Goal: Task Accomplishment & Management: Complete application form

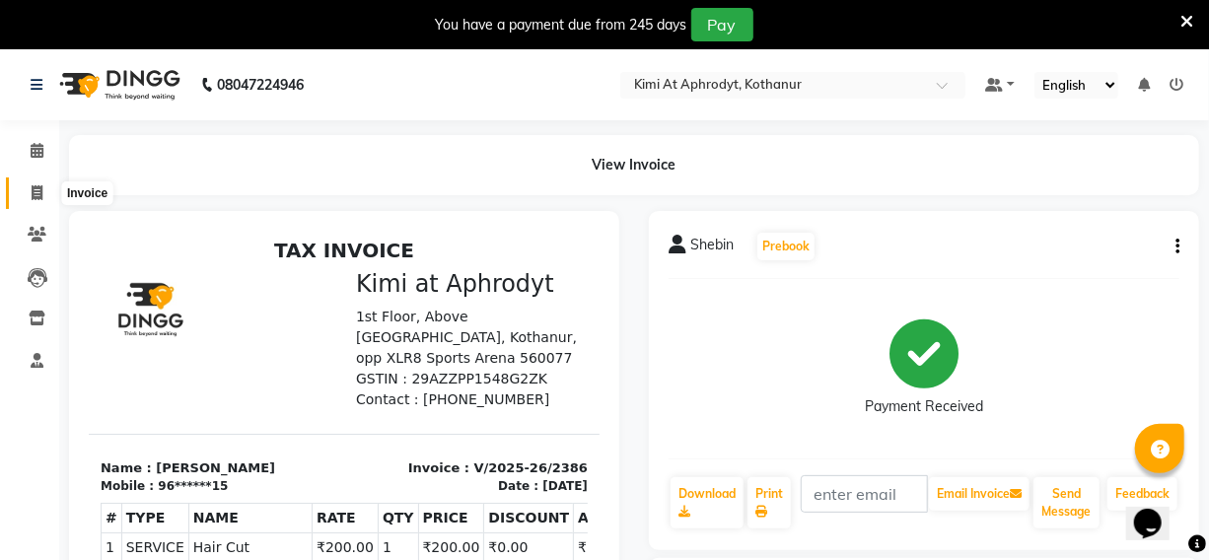
drag, startPoint x: 31, startPoint y: 184, endPoint x: 52, endPoint y: 192, distance: 23.1
click at [33, 185] on icon at bounding box center [37, 192] width 11 height 15
click at [36, 185] on icon at bounding box center [37, 192] width 11 height 15
select select "service"
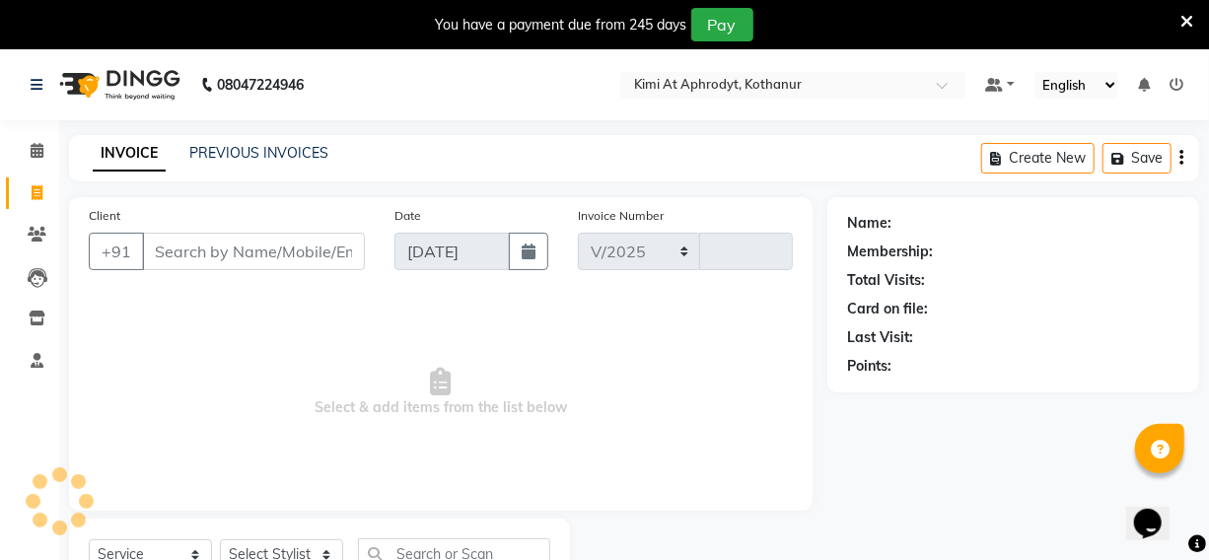
select select "7401"
type input "2387"
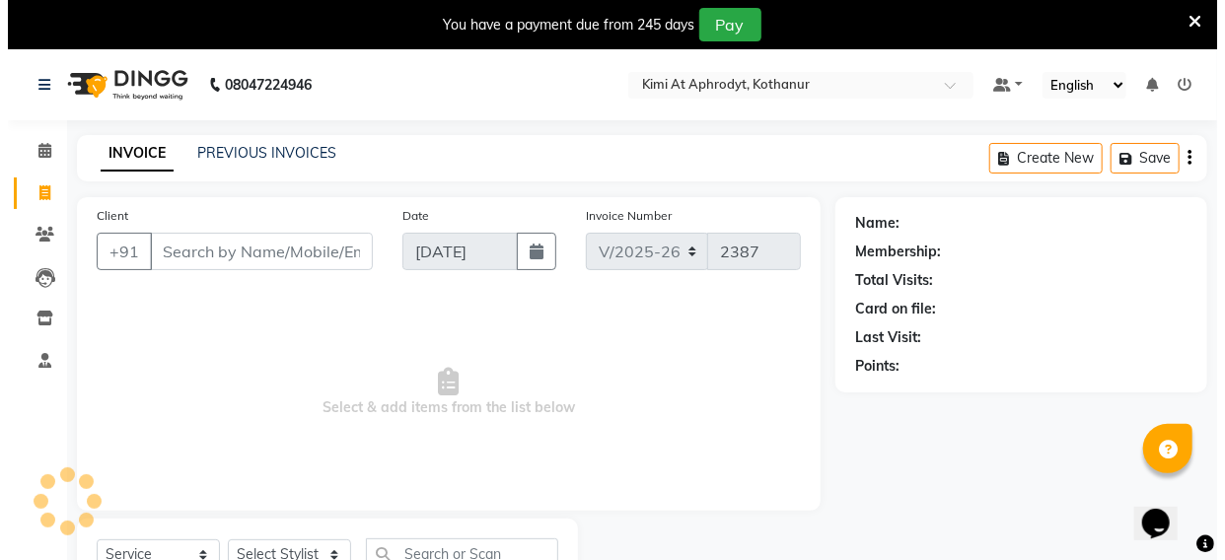
scroll to position [82, 0]
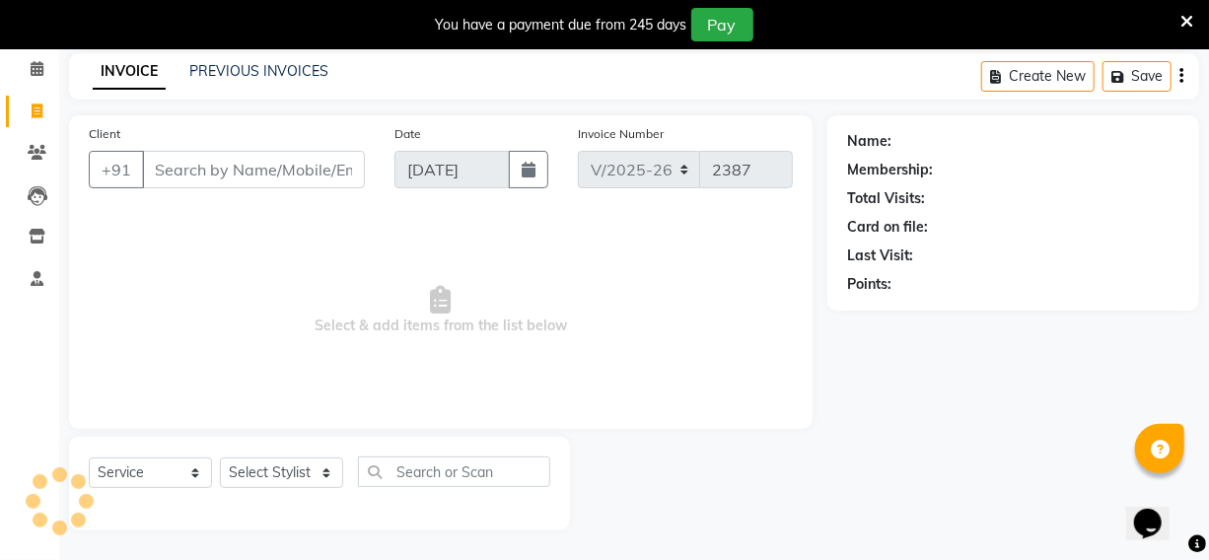
click at [250, 173] on input "Client" at bounding box center [253, 169] width 223 height 37
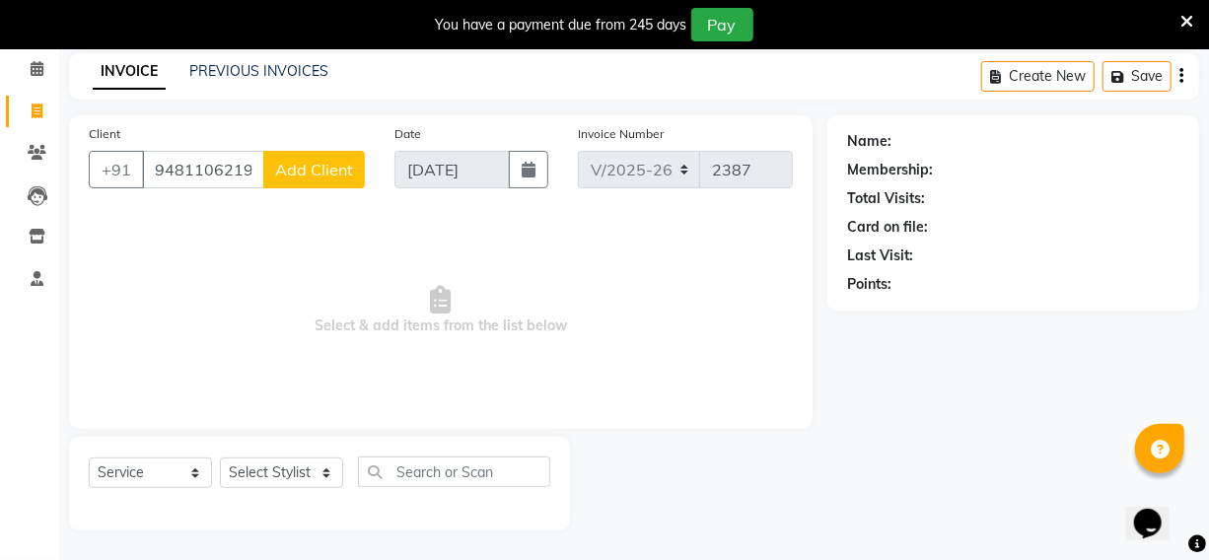
type input "9481106219"
click at [333, 168] on span "Add Client" at bounding box center [314, 170] width 78 height 20
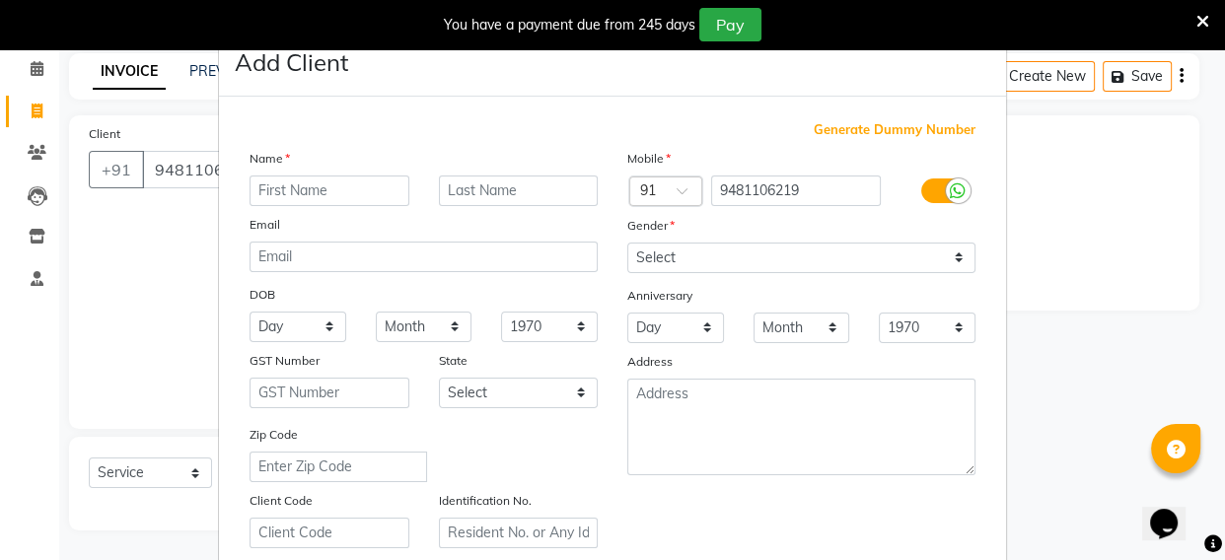
click at [335, 192] on input "text" at bounding box center [330, 191] width 160 height 31
type input "[PERSON_NAME]"
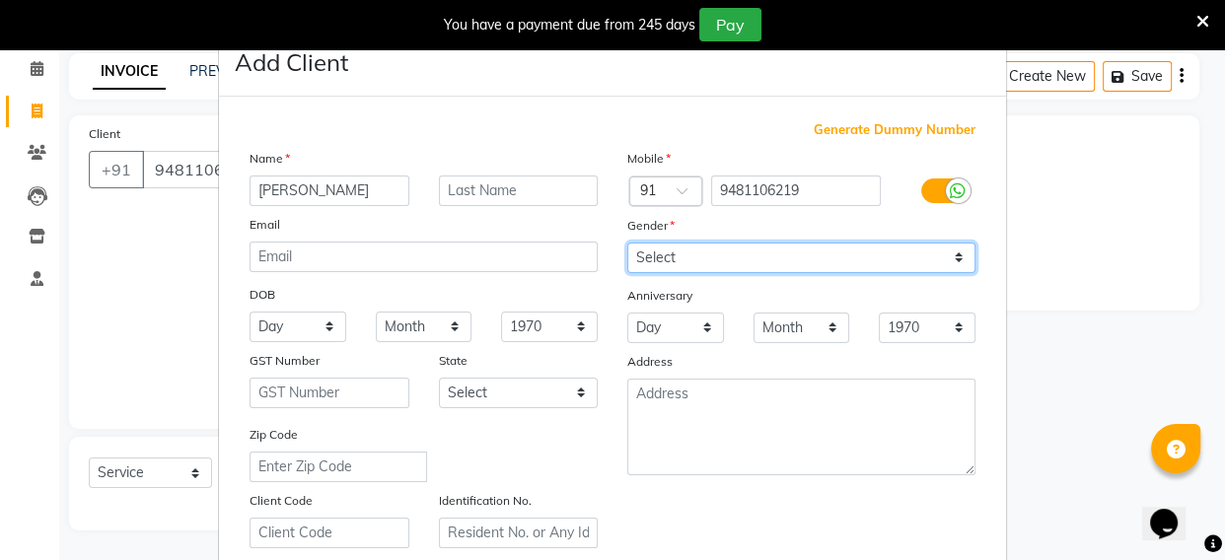
click at [789, 258] on select "Select [DEMOGRAPHIC_DATA] [DEMOGRAPHIC_DATA] Other Prefer Not To Say" at bounding box center [801, 258] width 348 height 31
select select "[DEMOGRAPHIC_DATA]"
click at [627, 243] on select "Select [DEMOGRAPHIC_DATA] [DEMOGRAPHIC_DATA] Other Prefer Not To Say" at bounding box center [801, 258] width 348 height 31
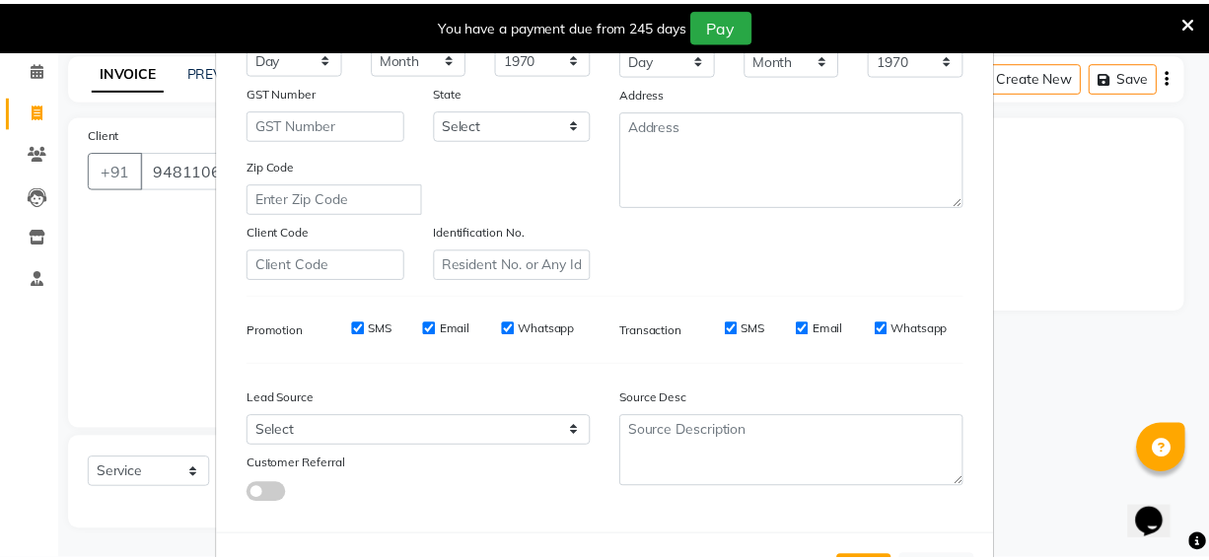
scroll to position [355, 0]
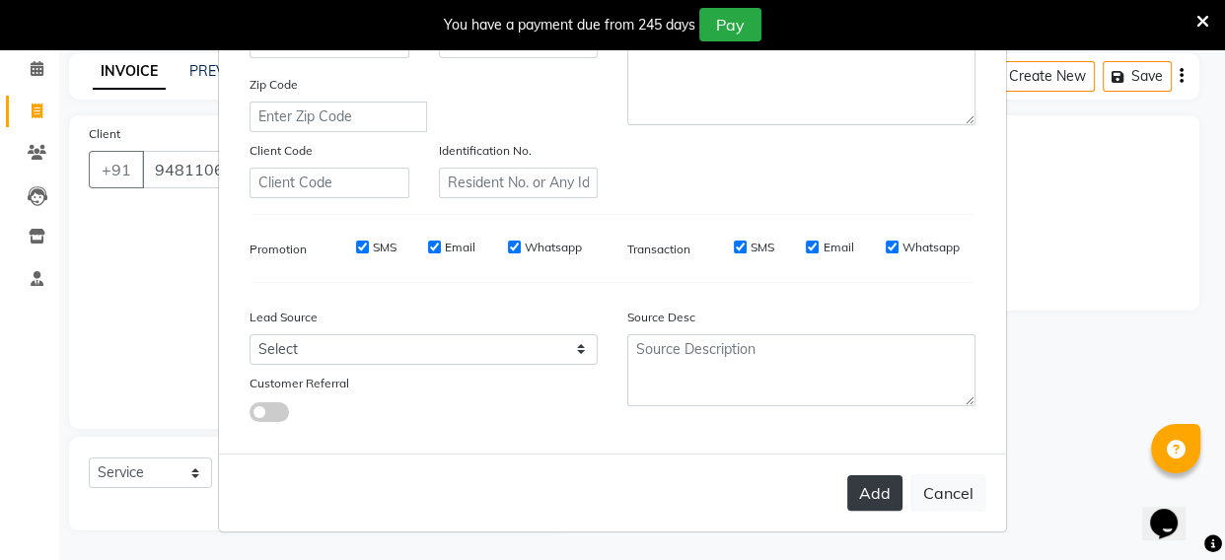
click at [850, 486] on button "Add" at bounding box center [874, 493] width 55 height 36
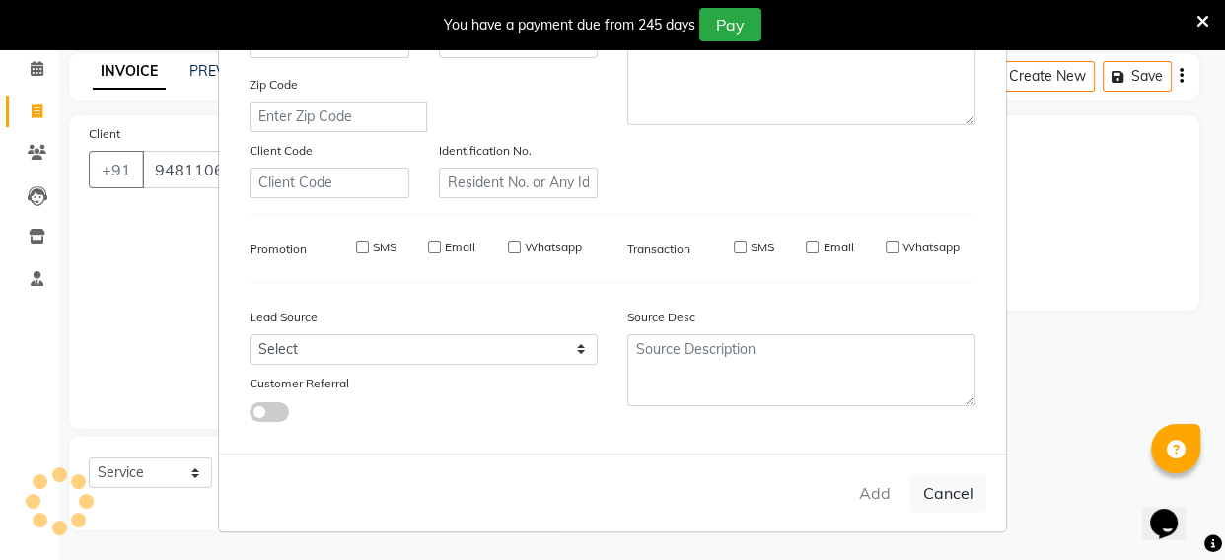
type input "94******19"
select select
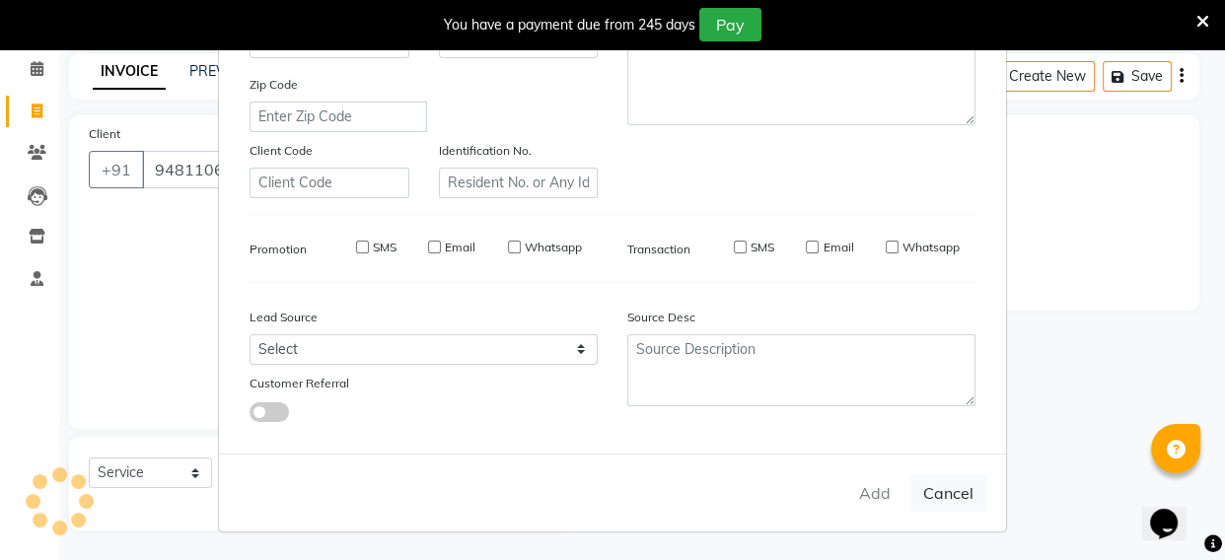
select select
checkbox input "false"
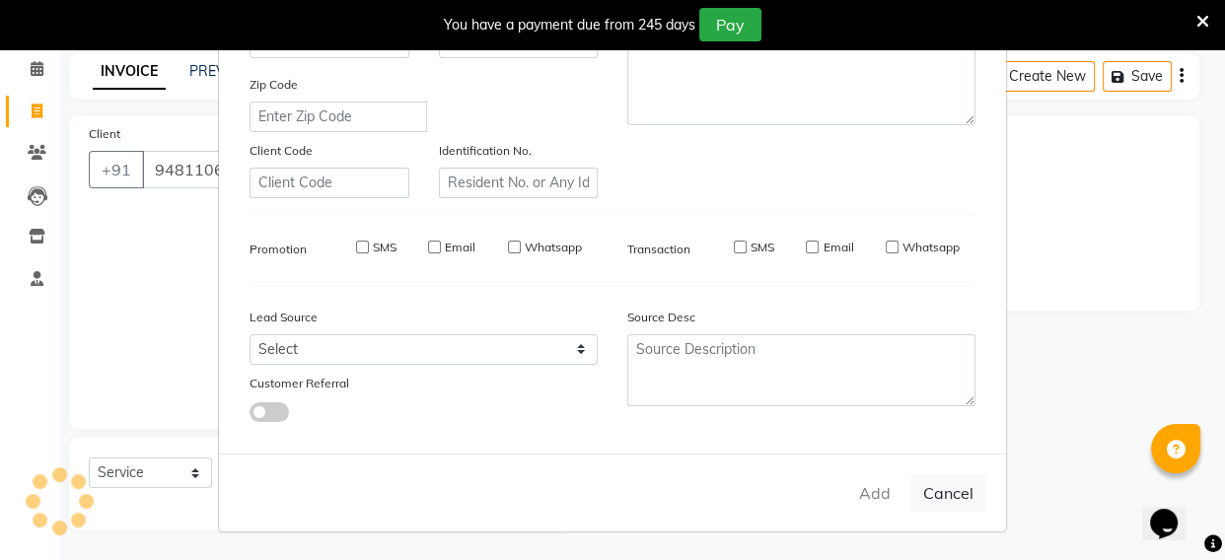
checkbox input "false"
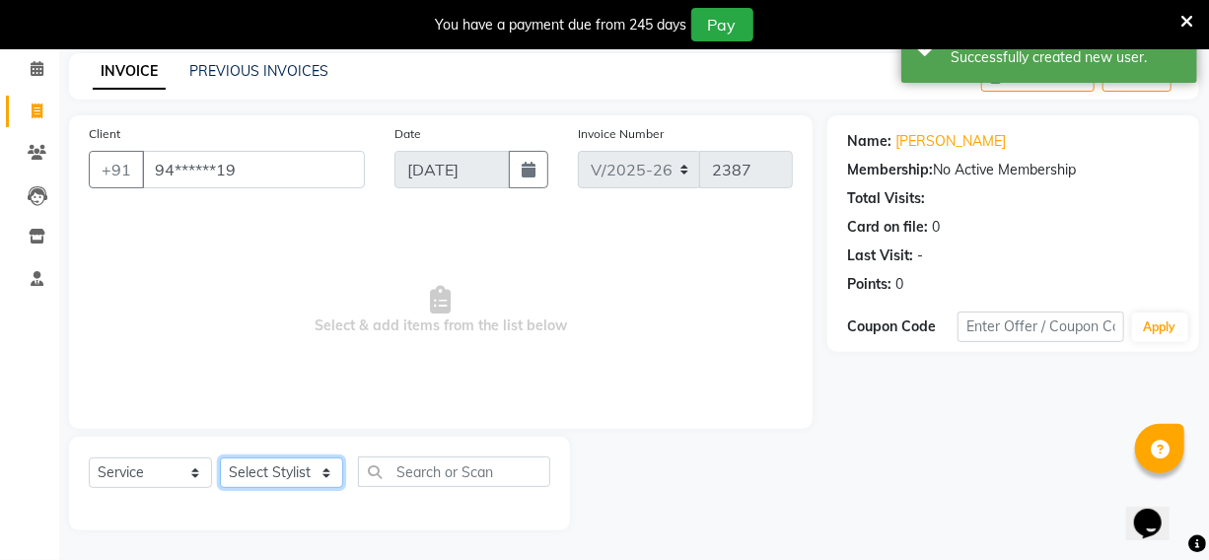
click at [285, 472] on select "Select Stylist [PERSON_NAME] Hriatpuii [PERSON_NAME] Kimi manager id [PERSON_NA…" at bounding box center [281, 473] width 123 height 31
select select "85520"
click at [220, 458] on select "Select Stylist [PERSON_NAME] Hriatpuii [PERSON_NAME] Kimi manager id [PERSON_NA…" at bounding box center [281, 473] width 123 height 31
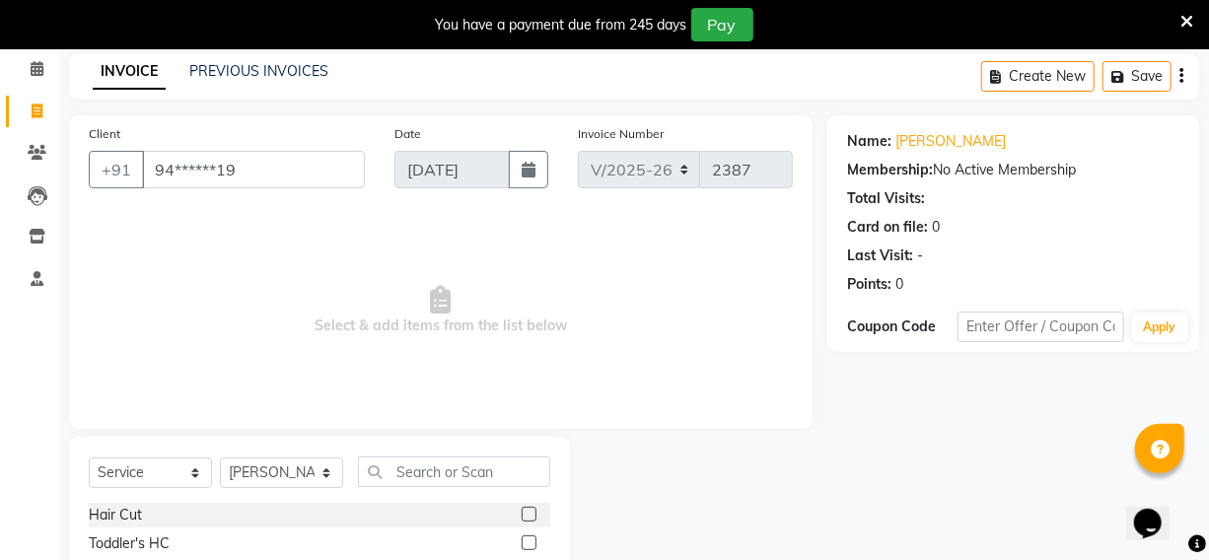
click at [522, 509] on label at bounding box center [529, 514] width 15 height 15
click at [522, 509] on input "checkbox" at bounding box center [528, 515] width 13 height 13
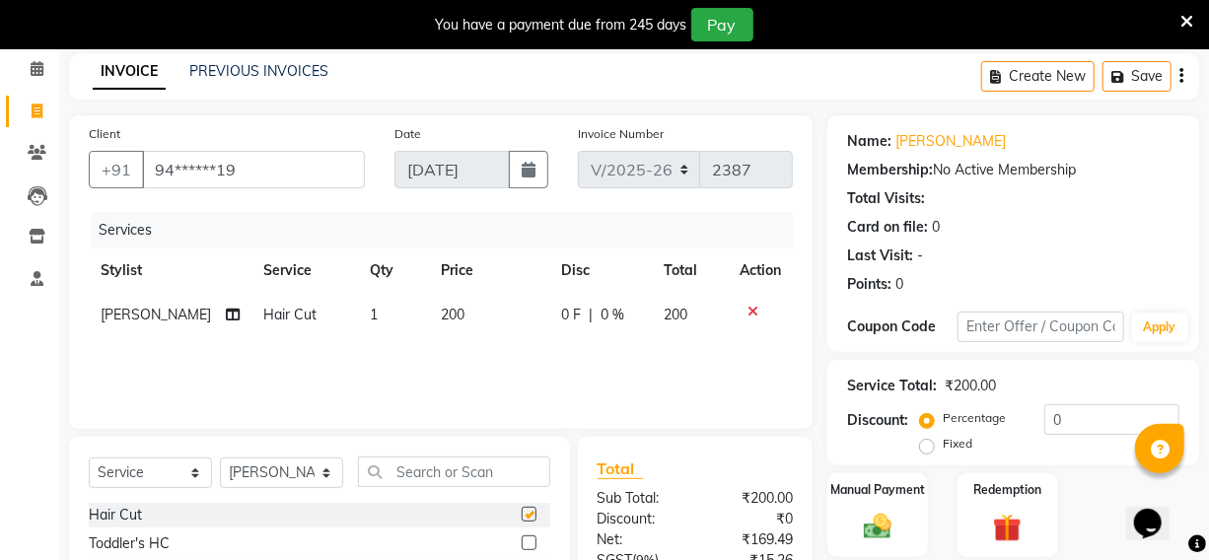
checkbox input "false"
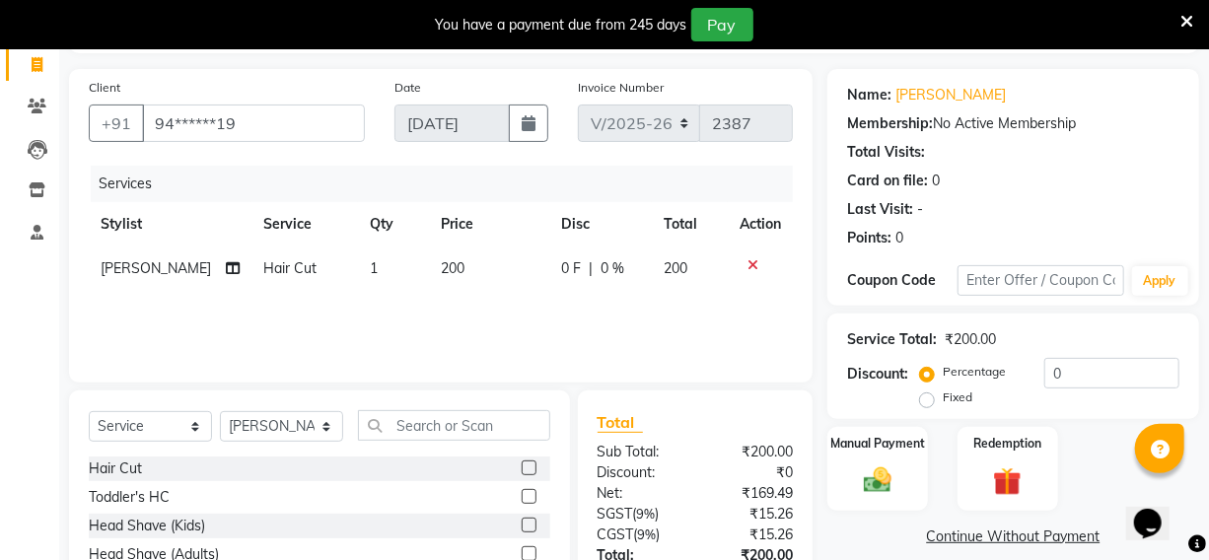
scroll to position [172, 0]
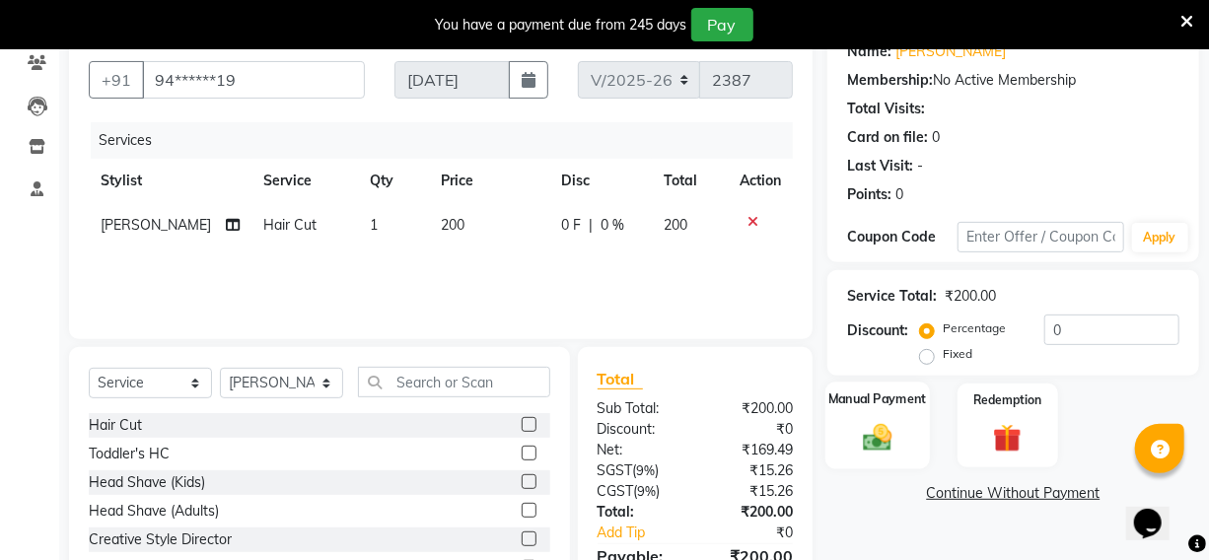
click at [849, 455] on div "Manual Payment" at bounding box center [878, 426] width 105 height 88
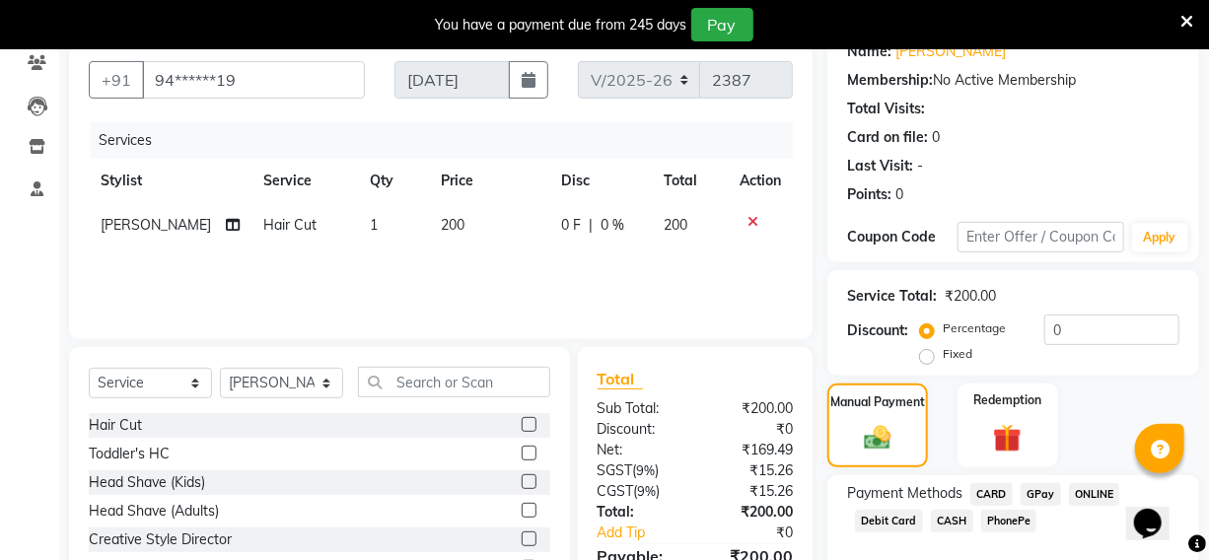
click at [993, 492] on span "CARD" at bounding box center [992, 494] width 42 height 23
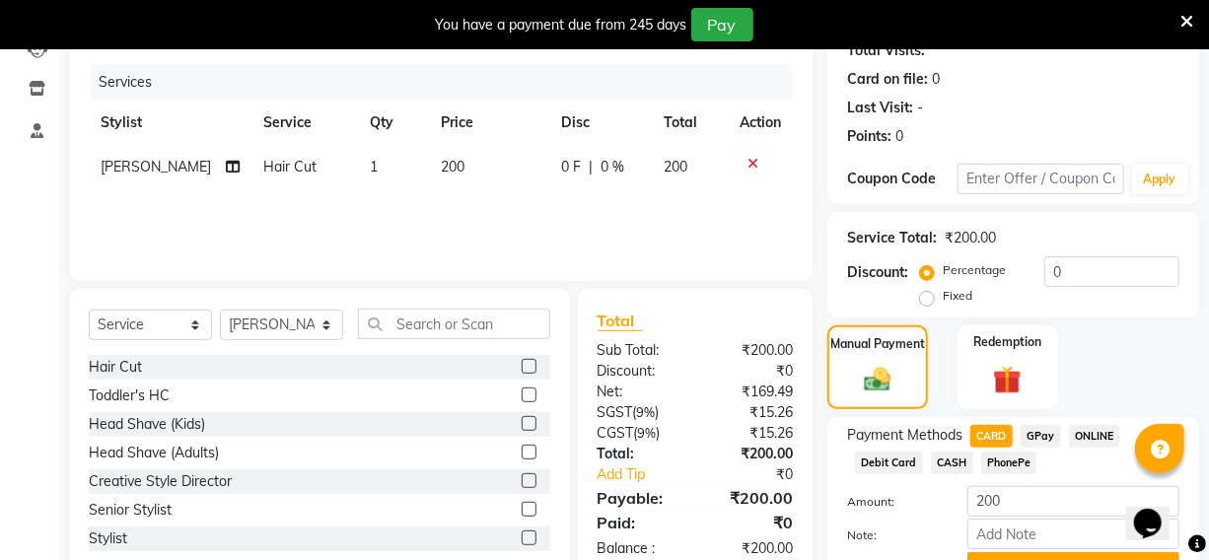
scroll to position [261, 0]
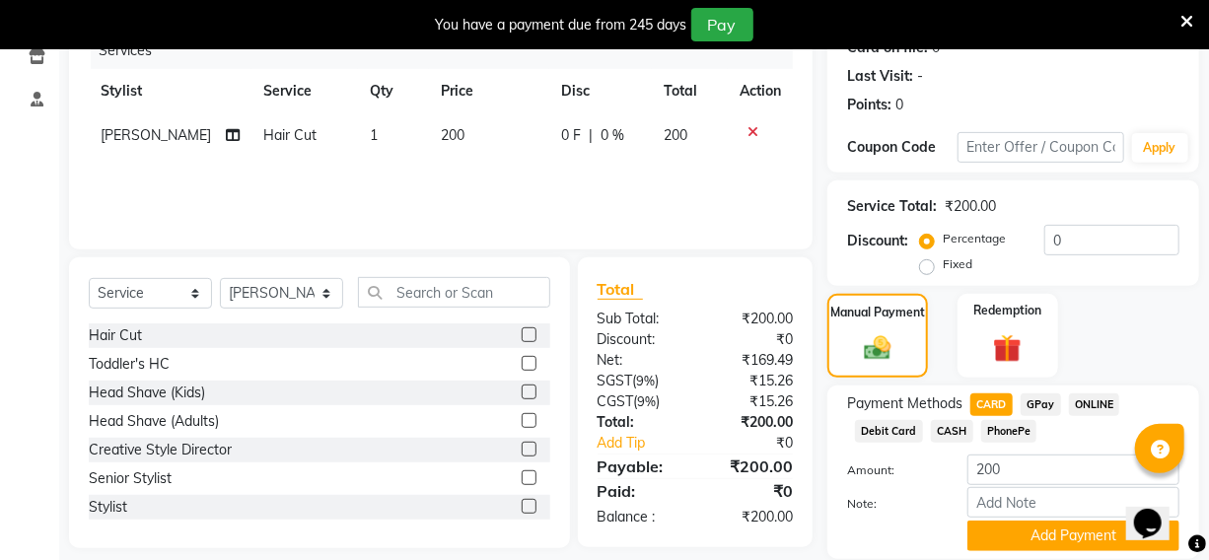
click at [989, 433] on span "PhonePe" at bounding box center [1009, 431] width 56 height 23
click at [1019, 538] on button "Add Payment" at bounding box center [1074, 536] width 212 height 31
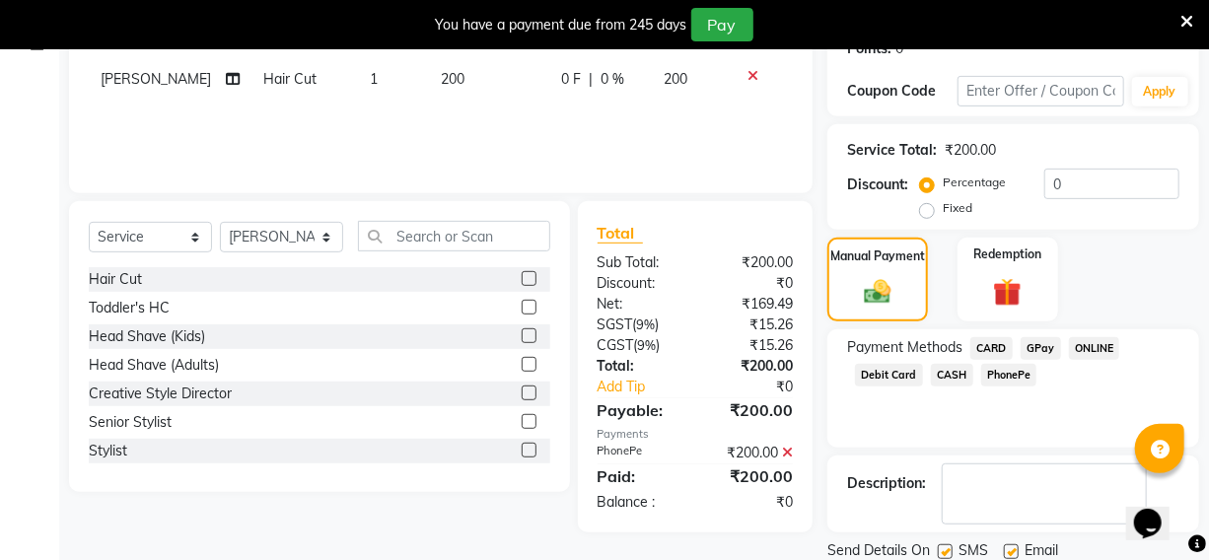
scroll to position [385, 0]
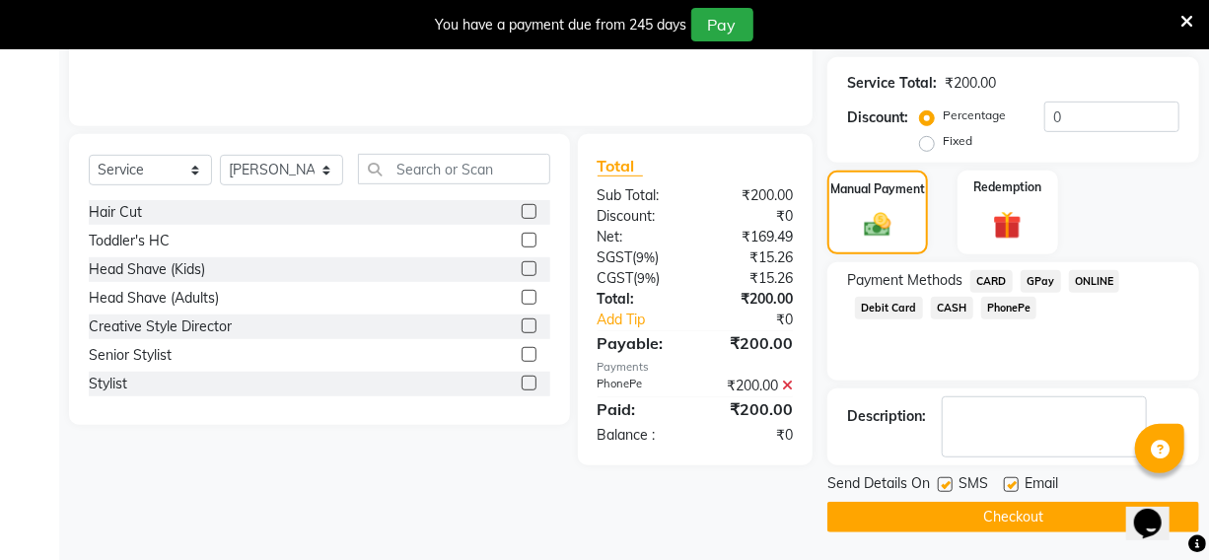
click at [935, 482] on div "Send Details On SMS Email" at bounding box center [1013, 485] width 372 height 25
click at [949, 486] on label at bounding box center [945, 484] width 15 height 15
click at [949, 486] on input "checkbox" at bounding box center [944, 485] width 13 height 13
click at [949, 486] on label at bounding box center [945, 484] width 15 height 15
click at [949, 486] on input "checkbox" at bounding box center [944, 485] width 13 height 13
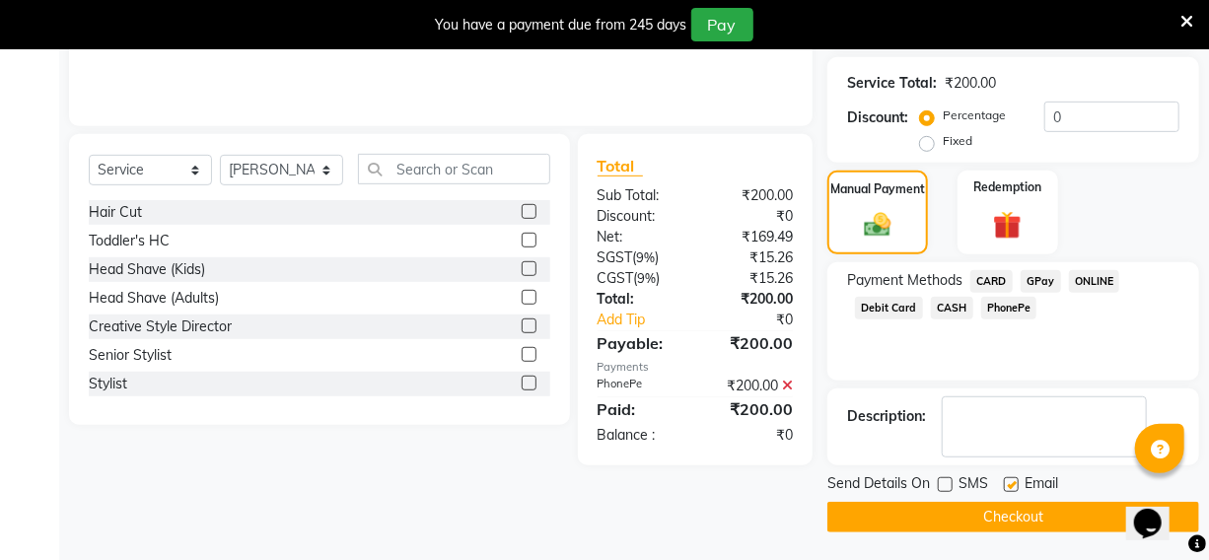
checkbox input "true"
click at [1006, 483] on label at bounding box center [1011, 484] width 15 height 15
click at [1006, 483] on input "checkbox" at bounding box center [1010, 485] width 13 height 13
checkbox input "false"
click at [947, 480] on label at bounding box center [945, 484] width 15 height 15
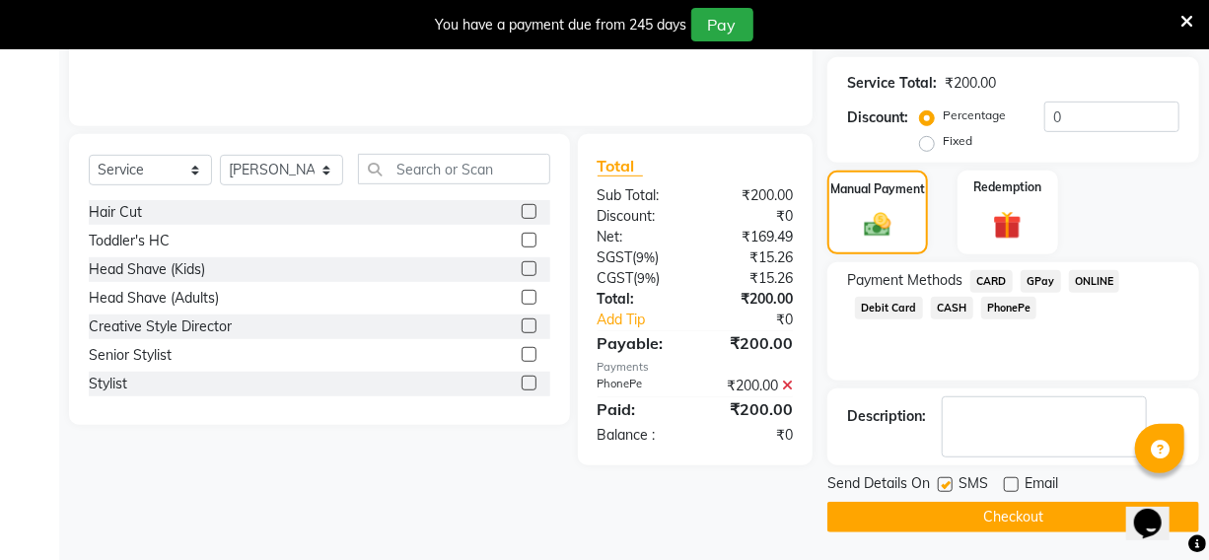
click at [947, 480] on input "checkbox" at bounding box center [944, 485] width 13 height 13
checkbox input "false"
click at [967, 510] on button "Checkout" at bounding box center [1013, 517] width 372 height 31
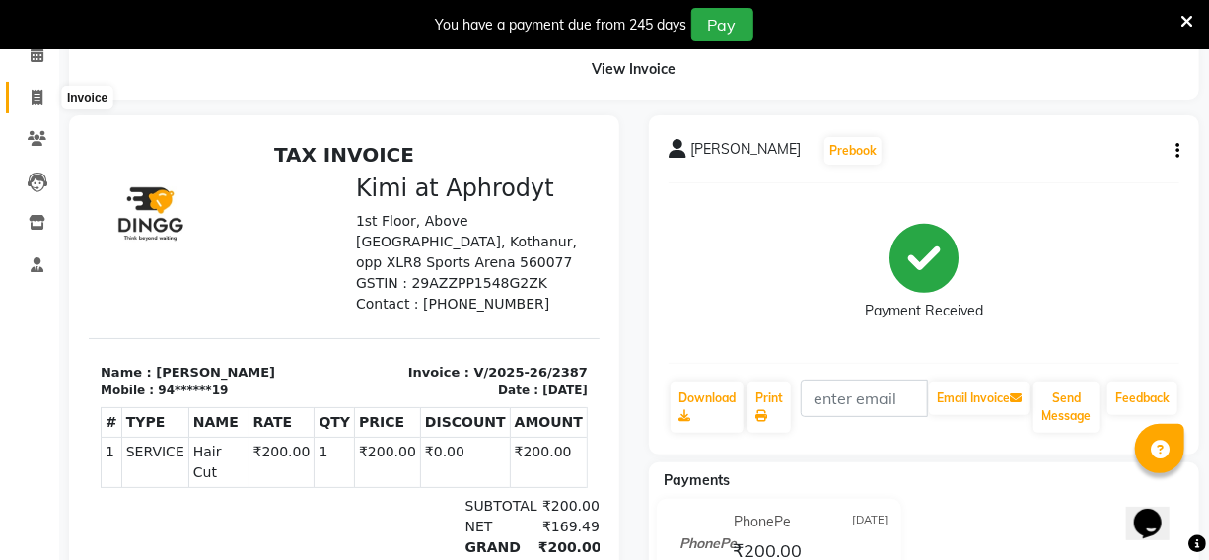
scroll to position [64, 0]
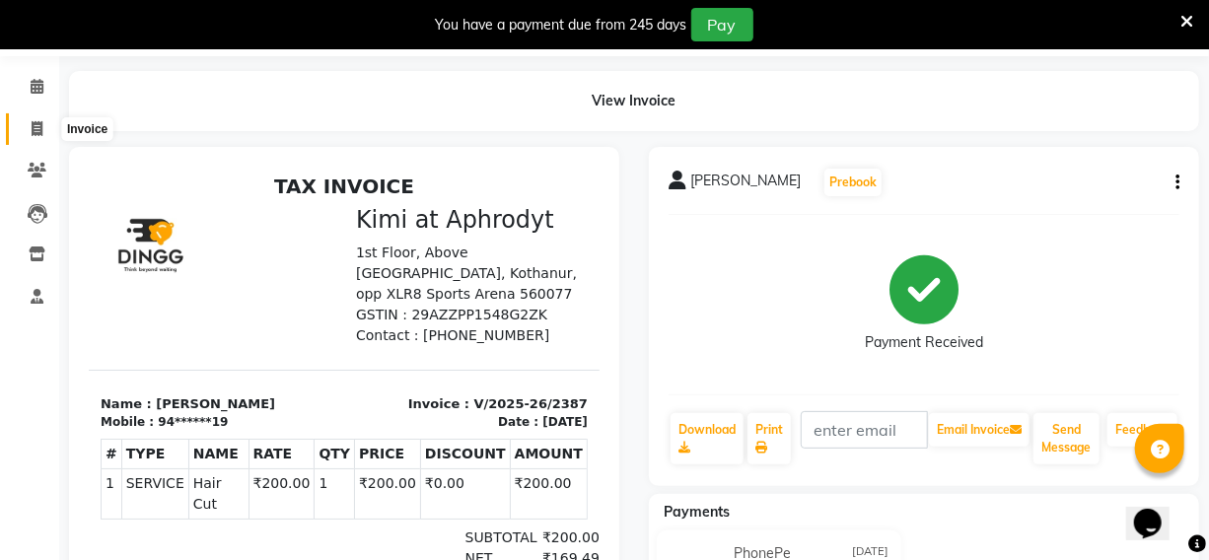
click at [38, 130] on icon at bounding box center [37, 128] width 11 height 15
select select "service"
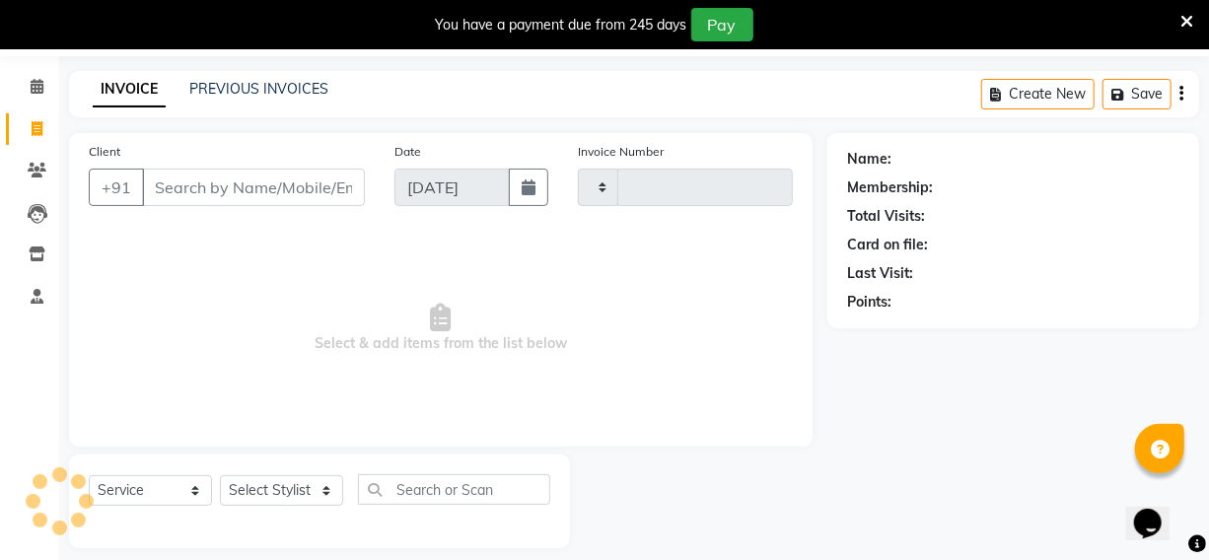
scroll to position [82, 0]
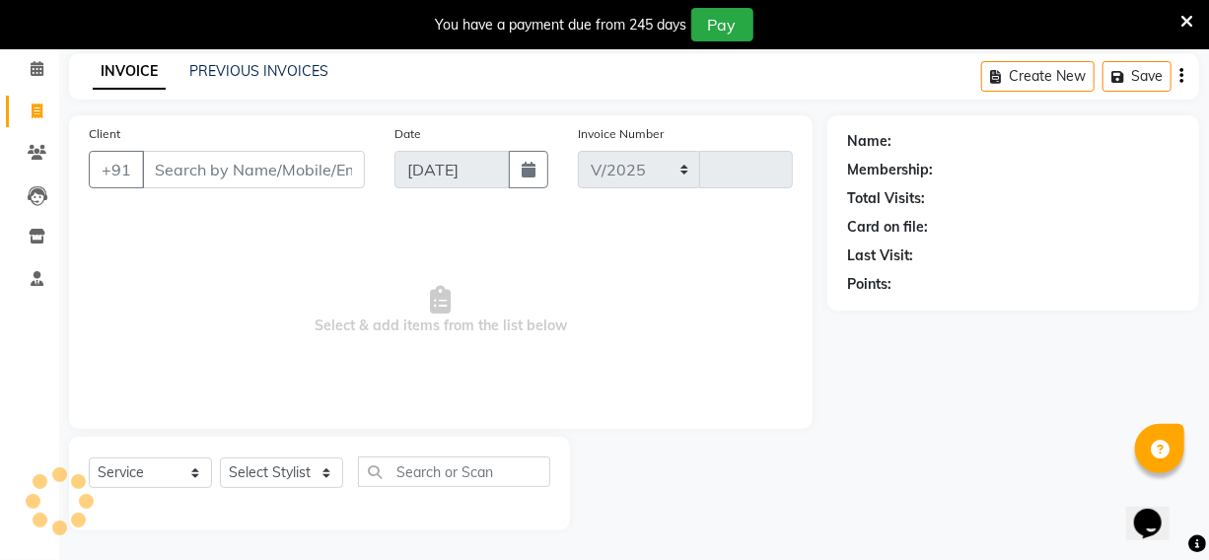
select select "7401"
type input "2388"
click at [279, 162] on input "Client" at bounding box center [253, 169] width 223 height 37
click at [231, 168] on input "Client" at bounding box center [253, 169] width 223 height 37
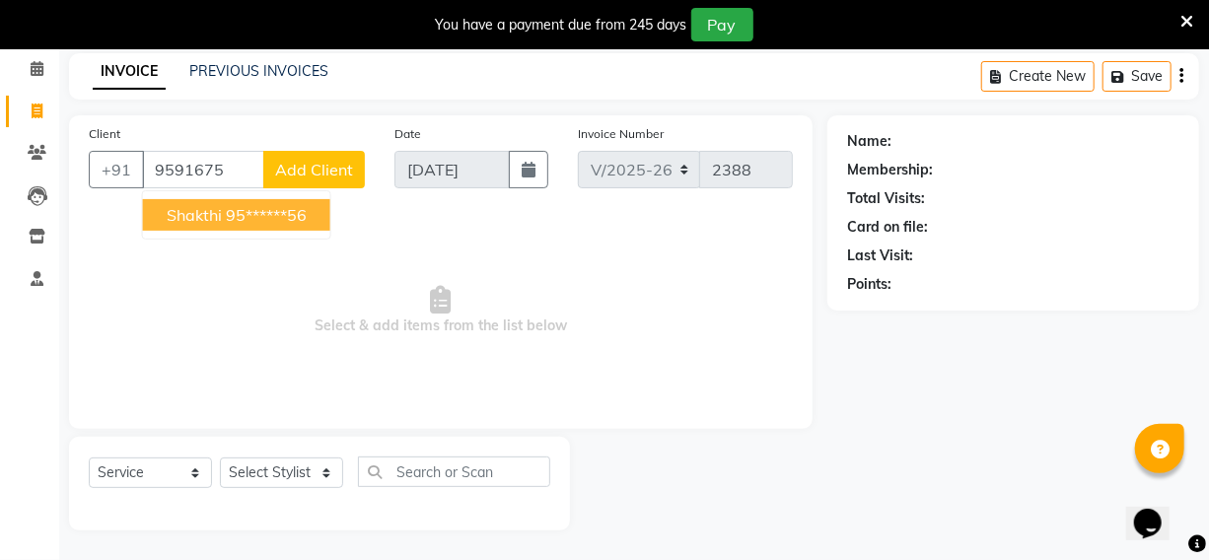
drag, startPoint x: 187, startPoint y: 207, endPoint x: 277, endPoint y: 243, distance: 96.5
click at [223, 214] on button "Shakthi 95******56" at bounding box center [236, 215] width 187 height 32
type input "95******56"
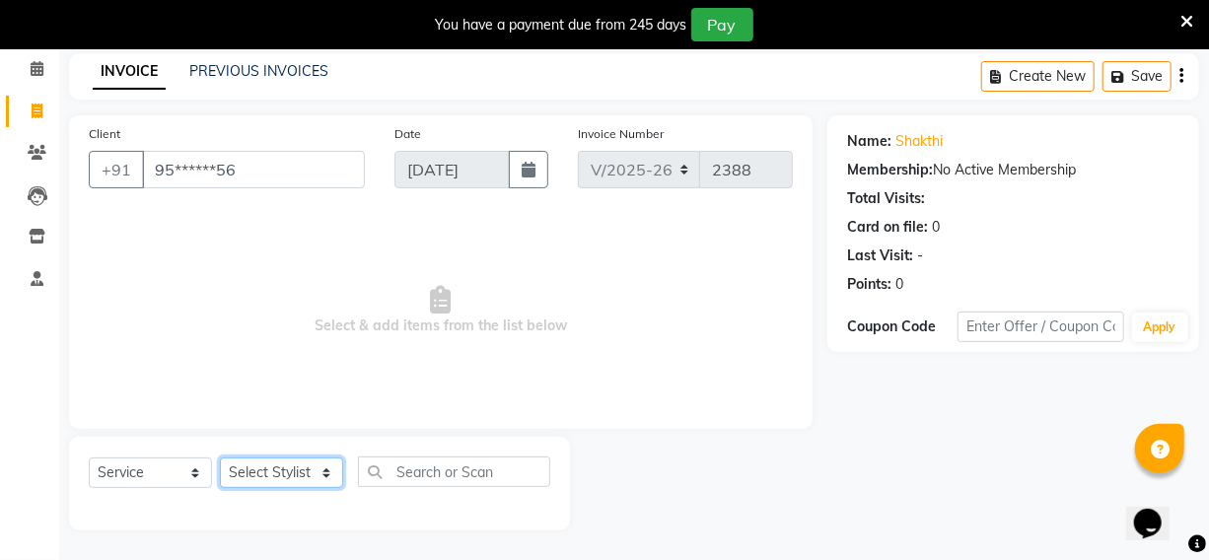
click at [251, 467] on select "Select Stylist [PERSON_NAME] Hriatpuii [PERSON_NAME] Kimi manager id [PERSON_NA…" at bounding box center [281, 473] width 123 height 31
select select "85520"
click at [220, 458] on select "Select Stylist [PERSON_NAME] Hriatpuii [PERSON_NAME] Kimi manager id [PERSON_NA…" at bounding box center [281, 473] width 123 height 31
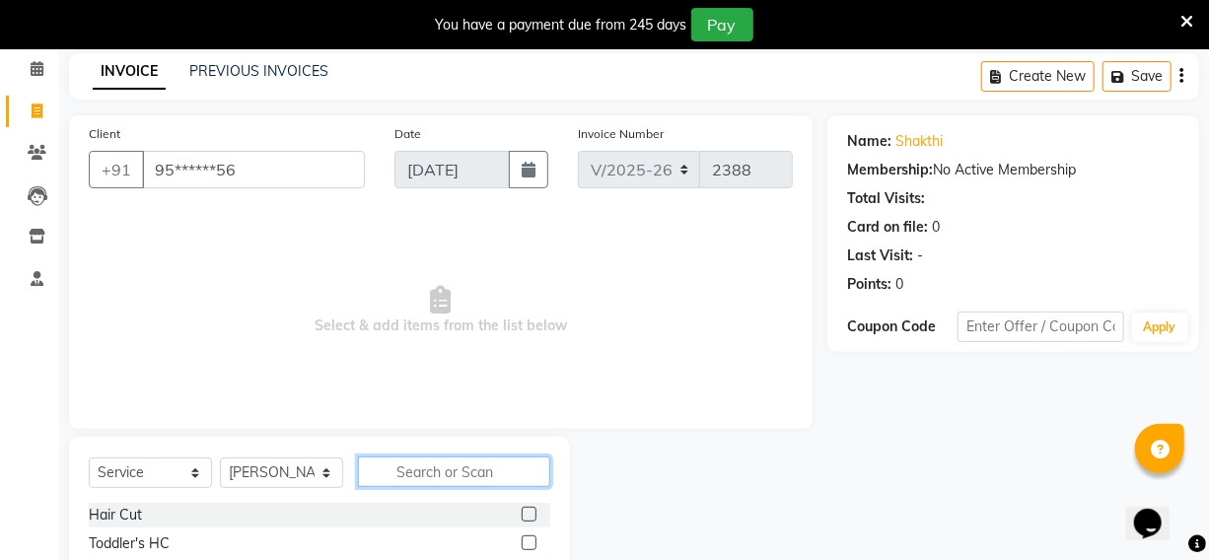
click at [440, 473] on input "text" at bounding box center [454, 472] width 192 height 31
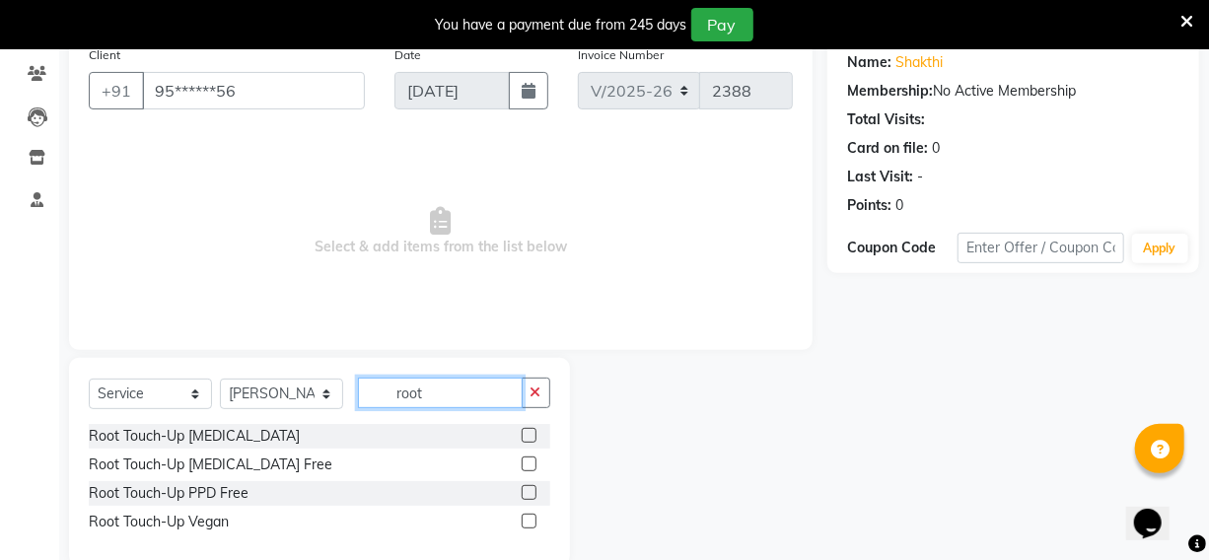
scroll to position [172, 0]
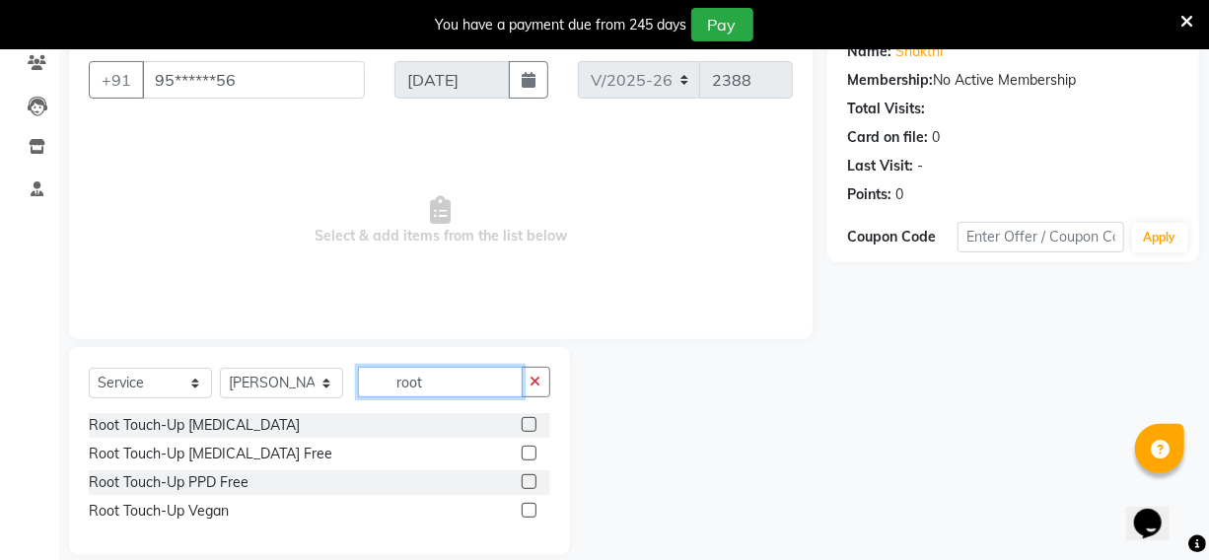
type input "root"
click at [531, 449] on label at bounding box center [529, 453] width 15 height 15
click at [531, 449] on input "checkbox" at bounding box center [528, 454] width 13 height 13
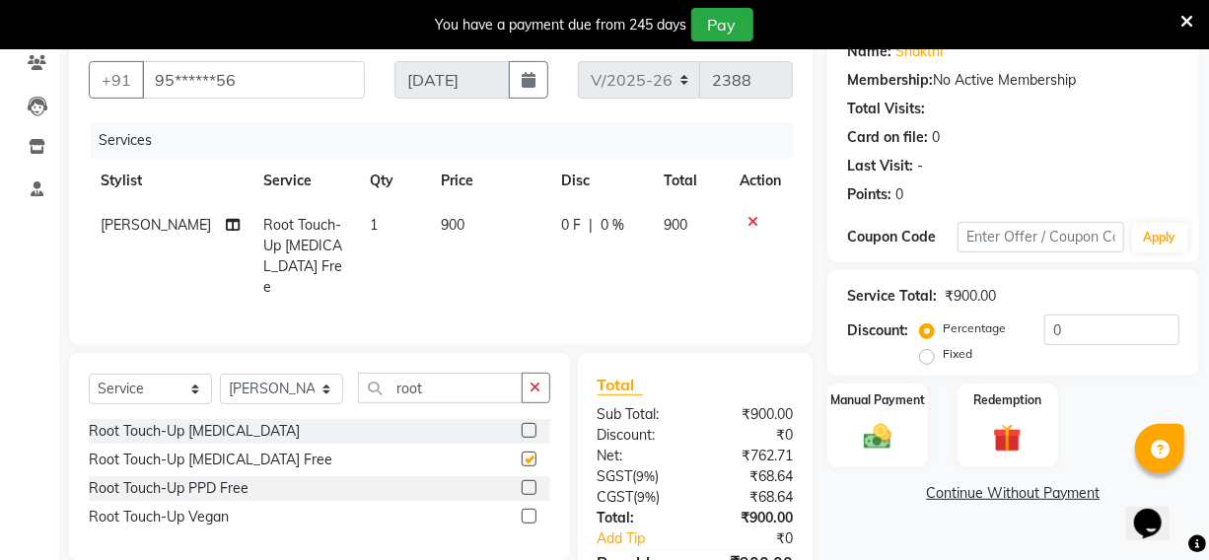
checkbox input "false"
click at [530, 481] on label at bounding box center [529, 487] width 15 height 15
click at [530, 482] on input "checkbox" at bounding box center [528, 488] width 13 height 13
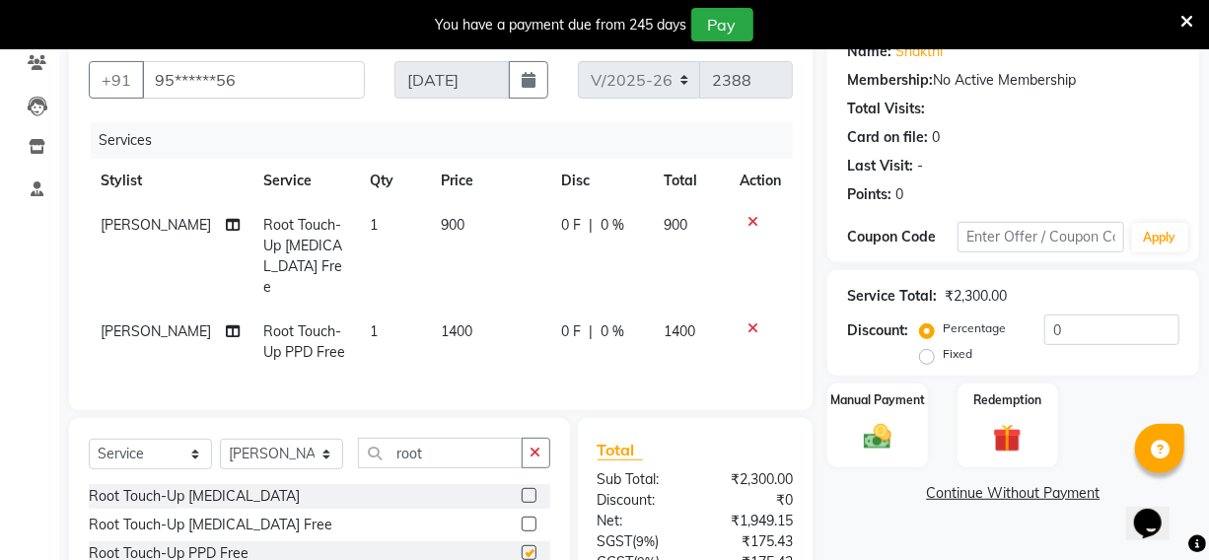
checkbox input "false"
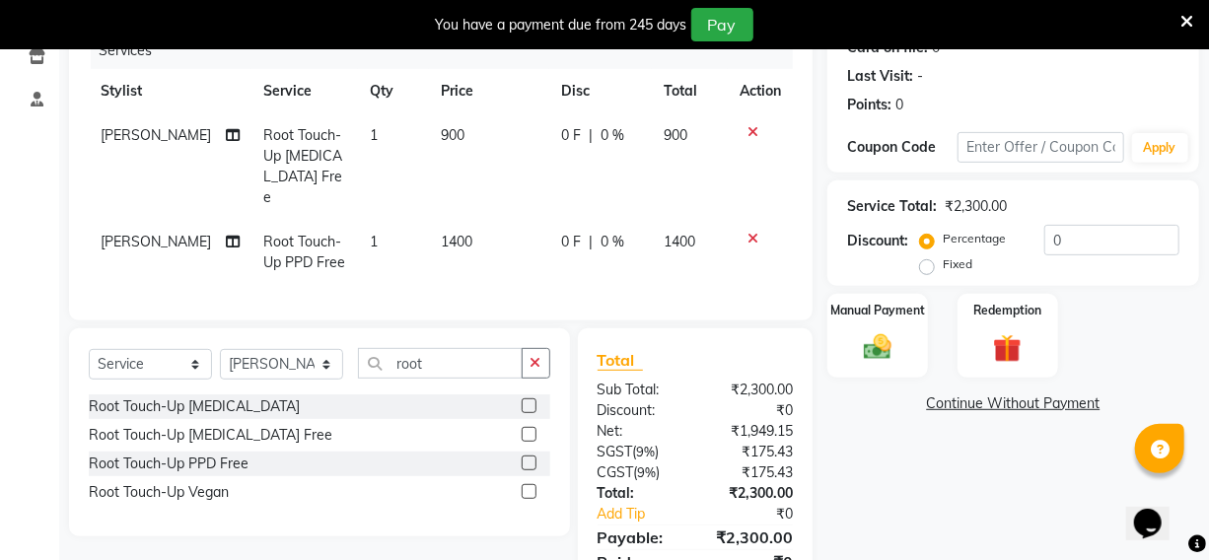
click at [531, 484] on label at bounding box center [529, 491] width 15 height 15
click at [531, 486] on input "checkbox" at bounding box center [528, 492] width 13 height 13
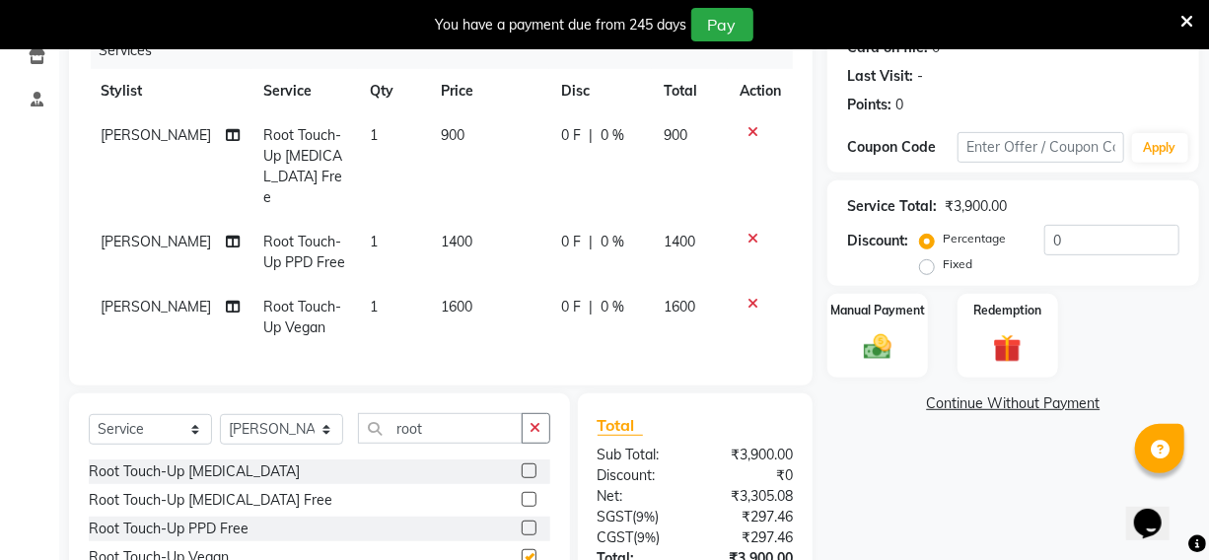
checkbox input "false"
click at [750, 232] on icon at bounding box center [753, 239] width 11 height 14
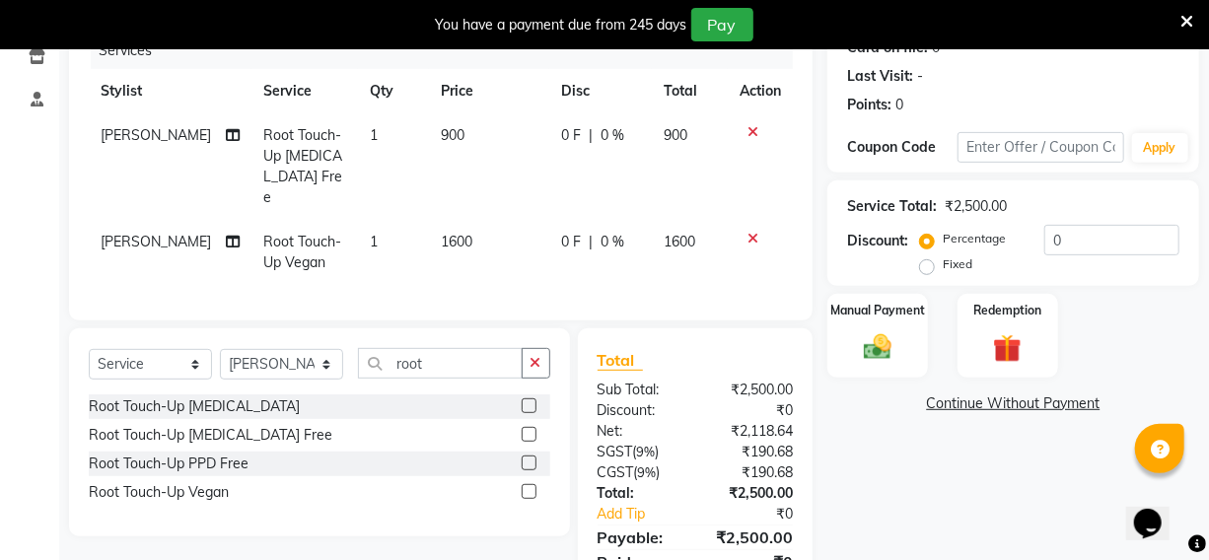
drag, startPoint x: 750, startPoint y: 126, endPoint x: 751, endPoint y: 151, distance: 24.7
click at [751, 125] on icon at bounding box center [753, 132] width 11 height 14
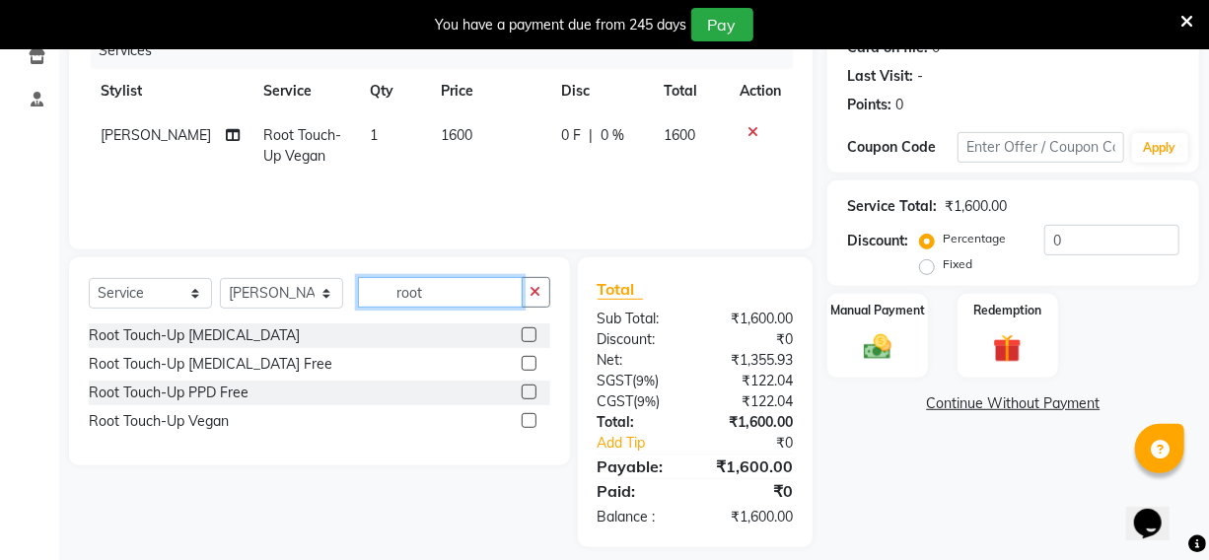
drag, startPoint x: 437, startPoint y: 291, endPoint x: 445, endPoint y: 301, distance: 12.6
click at [438, 298] on input "root" at bounding box center [440, 292] width 165 height 31
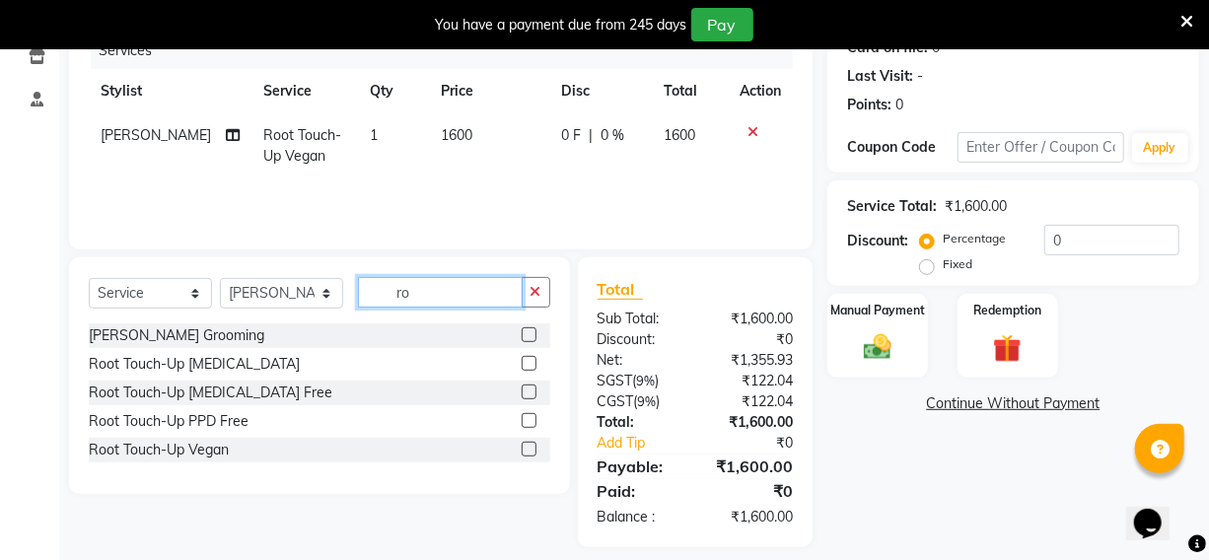
type input "r"
type input "ped"
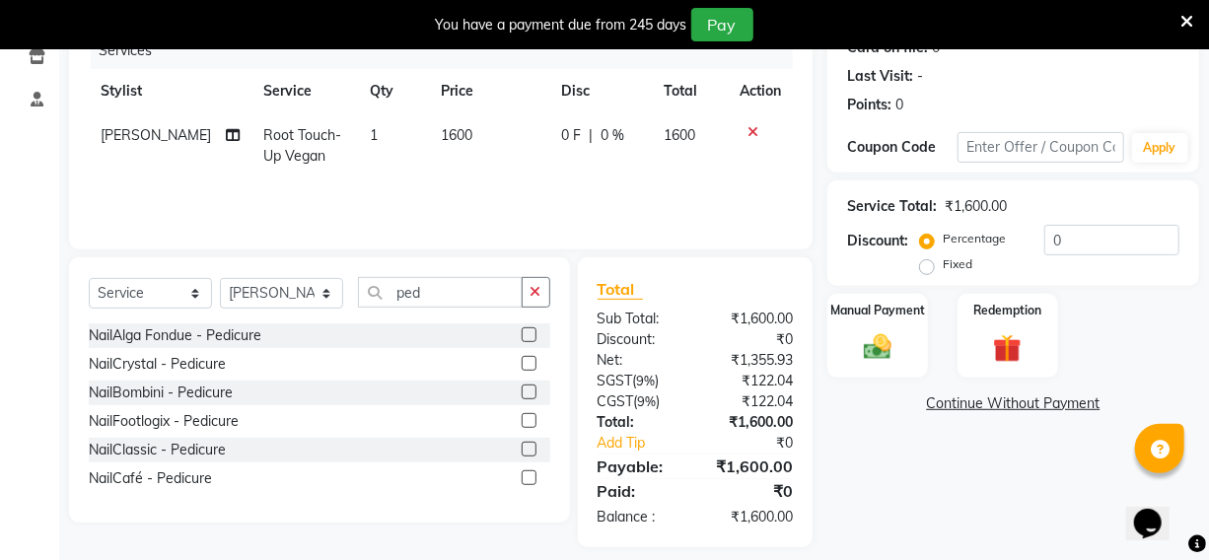
click at [527, 334] on label at bounding box center [529, 334] width 15 height 15
click at [527, 334] on input "checkbox" at bounding box center [528, 335] width 13 height 13
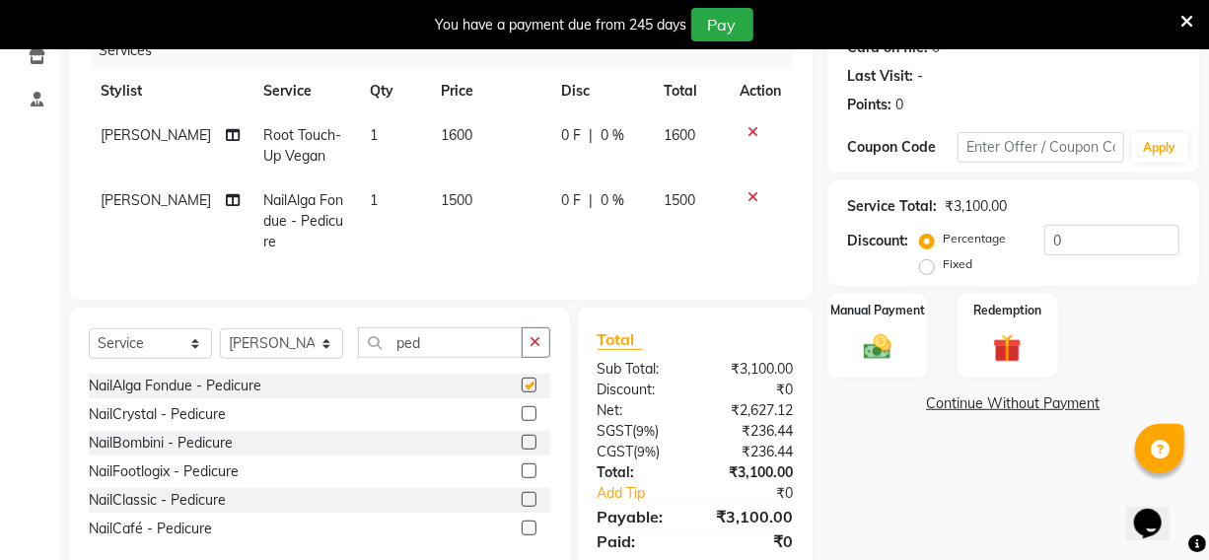
checkbox input "false"
click at [457, 227] on td "1500" at bounding box center [489, 222] width 120 height 86
select select "85520"
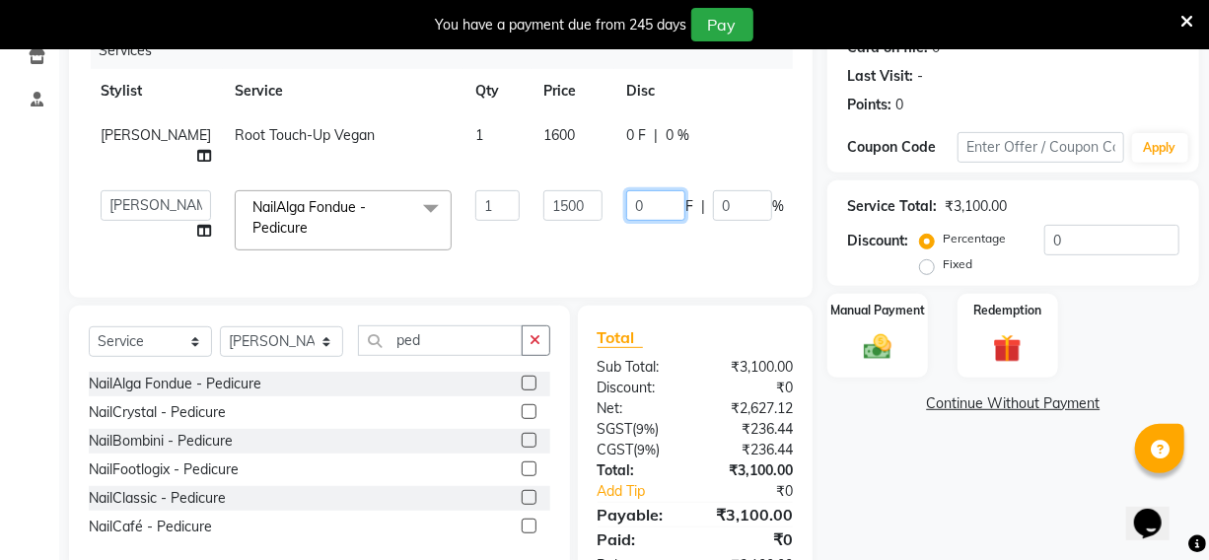
click at [626, 201] on input "0" at bounding box center [655, 205] width 59 height 31
type input "20"
click at [468, 264] on div "Services Stylist Service Qty Price Disc Total Action [PERSON_NAME] Touch-Up Veg…" at bounding box center [441, 156] width 704 height 246
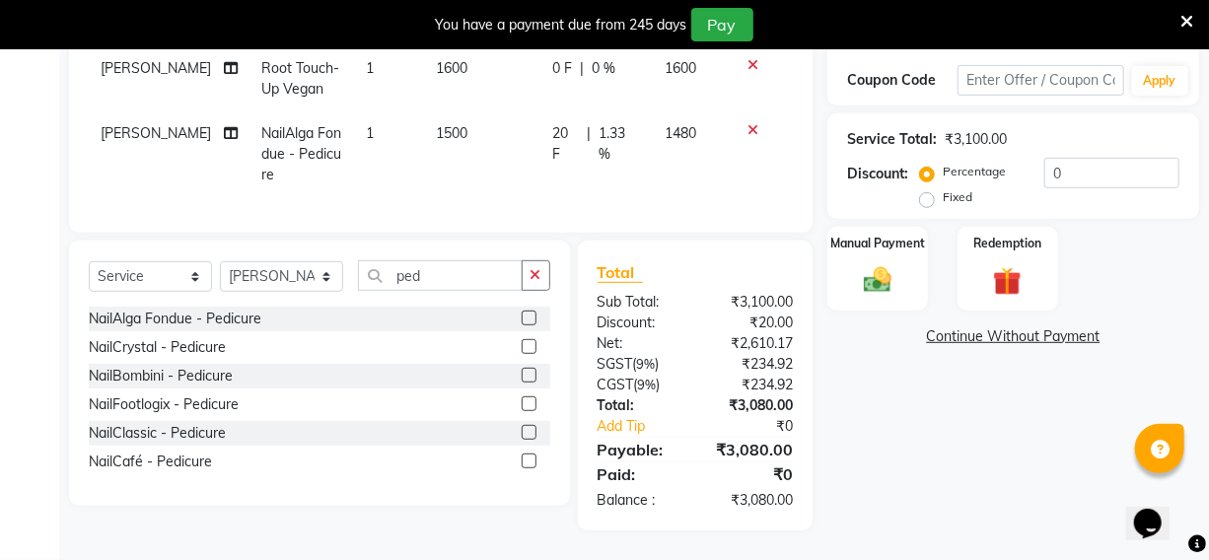
scroll to position [254, 0]
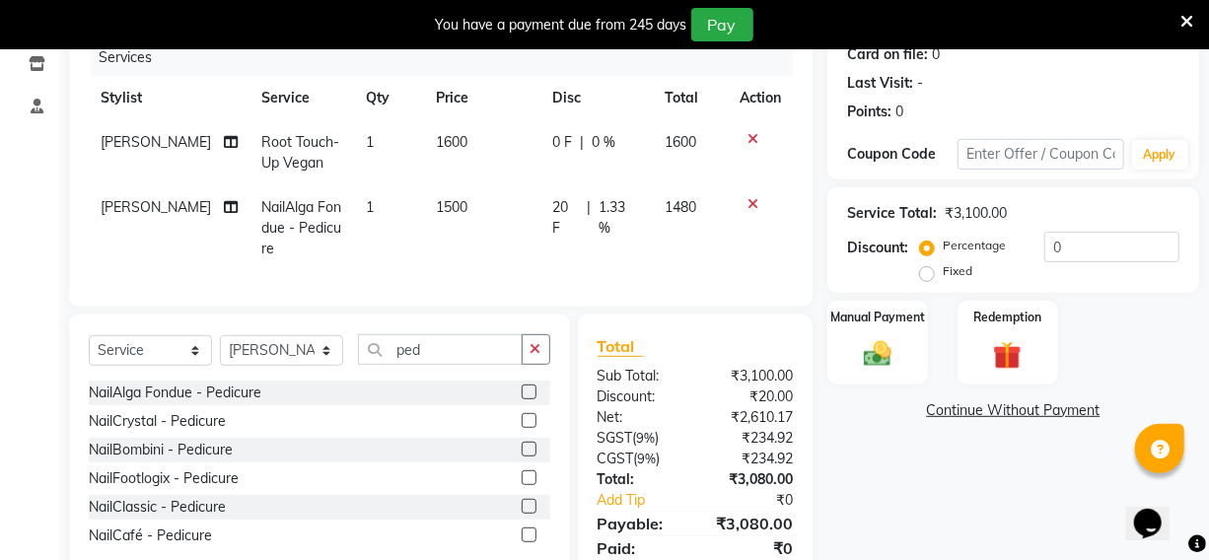
click at [573, 248] on td "20 F | 1.33 %" at bounding box center [596, 228] width 112 height 86
select select "85520"
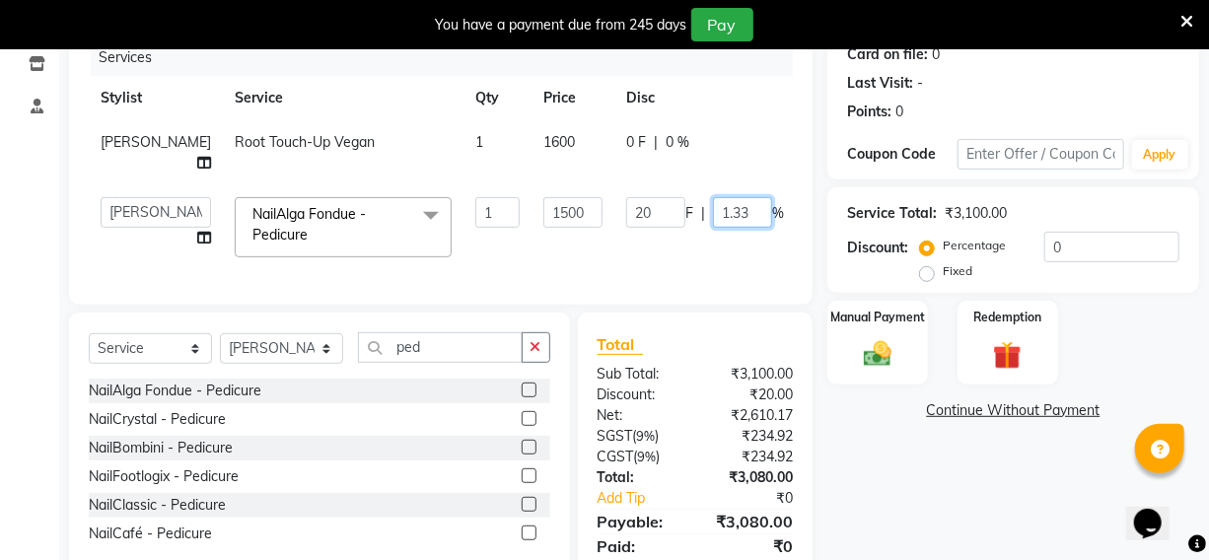
click at [713, 209] on input "1.33" at bounding box center [742, 212] width 59 height 31
type input "1"
type input "20"
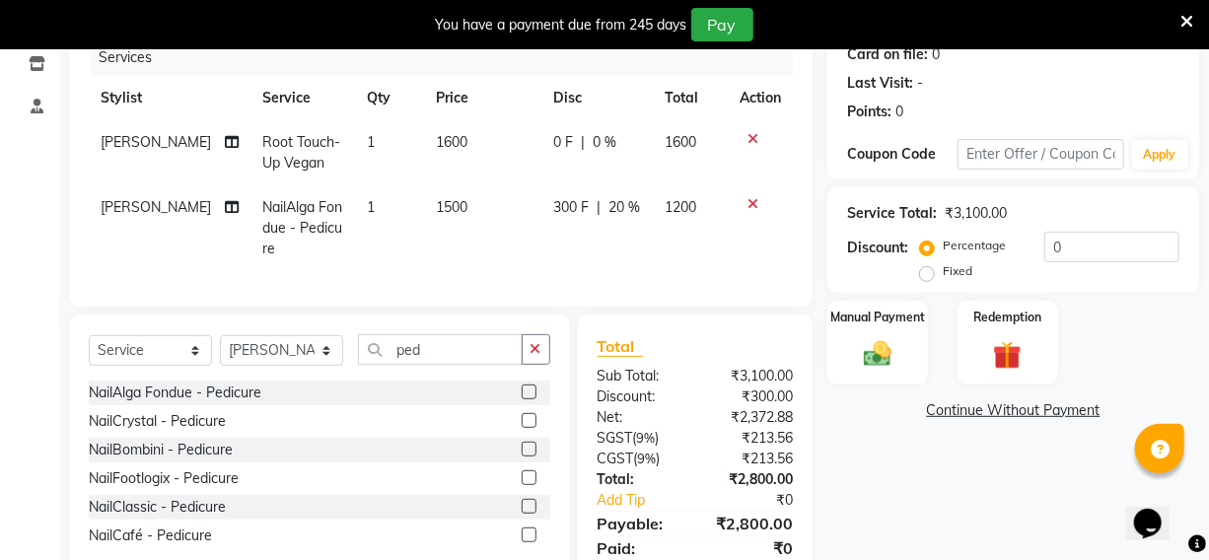
click at [590, 242] on td "300 F | 20 %" at bounding box center [596, 228] width 111 height 86
select select "85520"
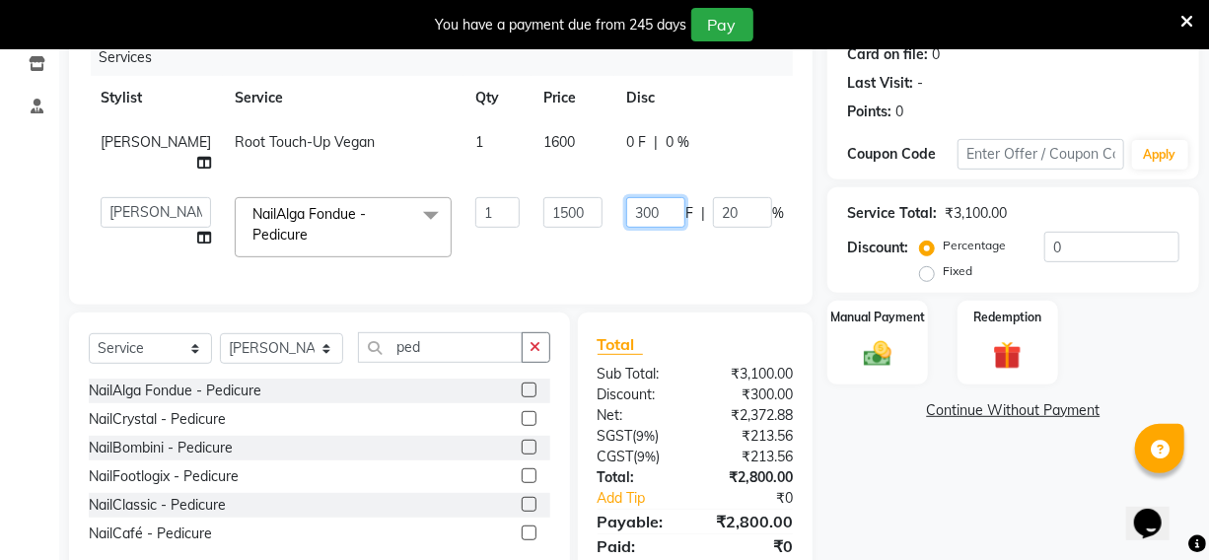
click at [626, 210] on input "300" at bounding box center [655, 212] width 59 height 31
type input "3"
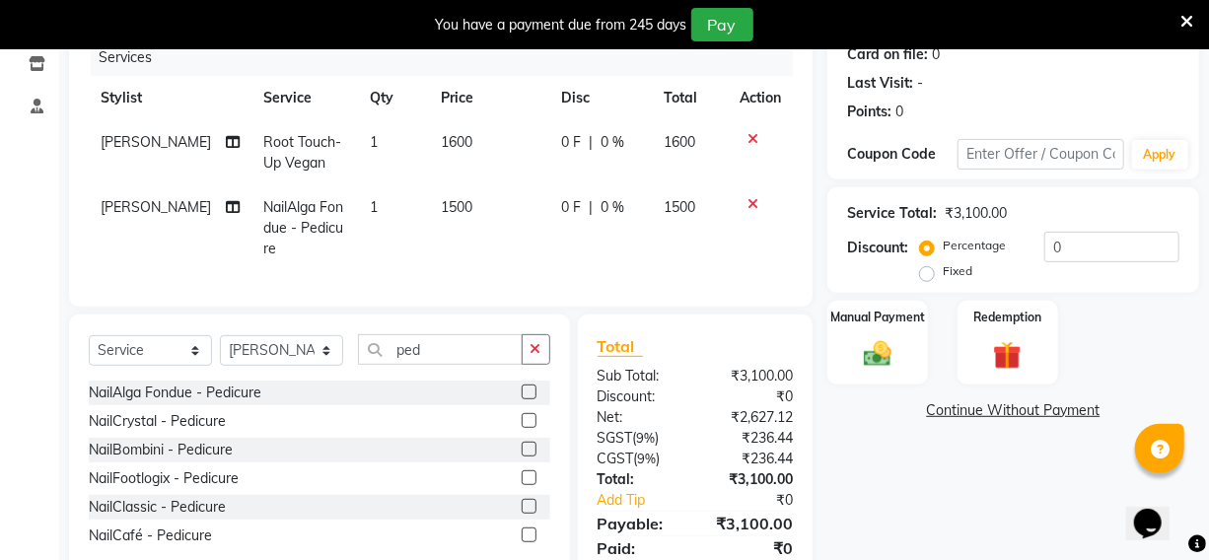
click at [625, 255] on td "0 F | 0 %" at bounding box center [600, 228] width 102 height 86
select select "85520"
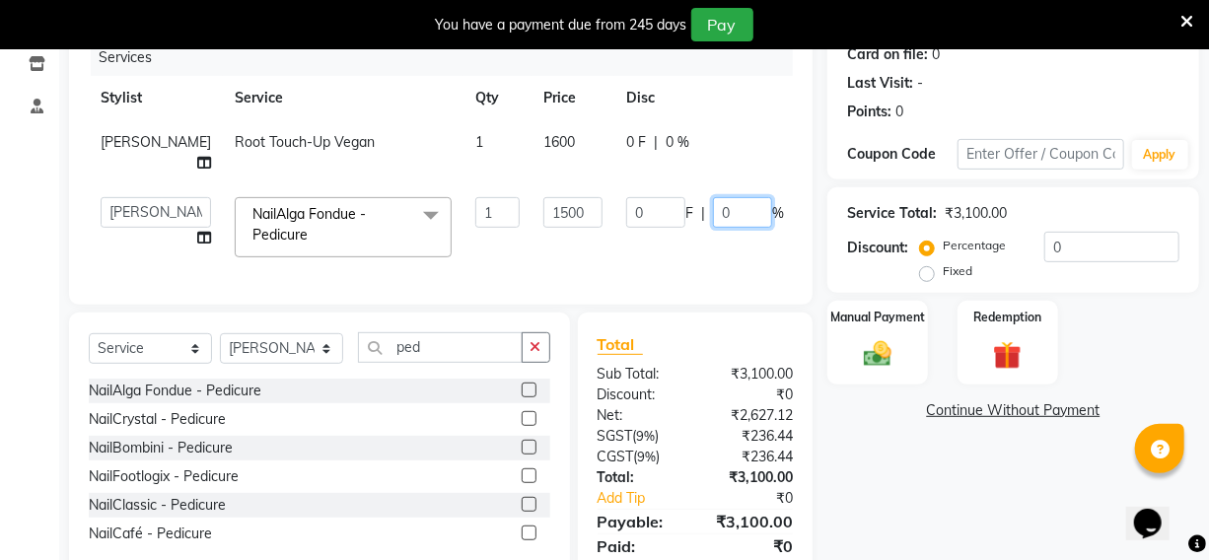
click at [713, 213] on input "0" at bounding box center [742, 212] width 59 height 31
type input "20"
click at [735, 227] on tr "[PERSON_NAME] Hriatpuii [PERSON_NAME] Kimi manager id [PERSON_NAME] [PERSON_NAM…" at bounding box center [503, 227] width 829 height 84
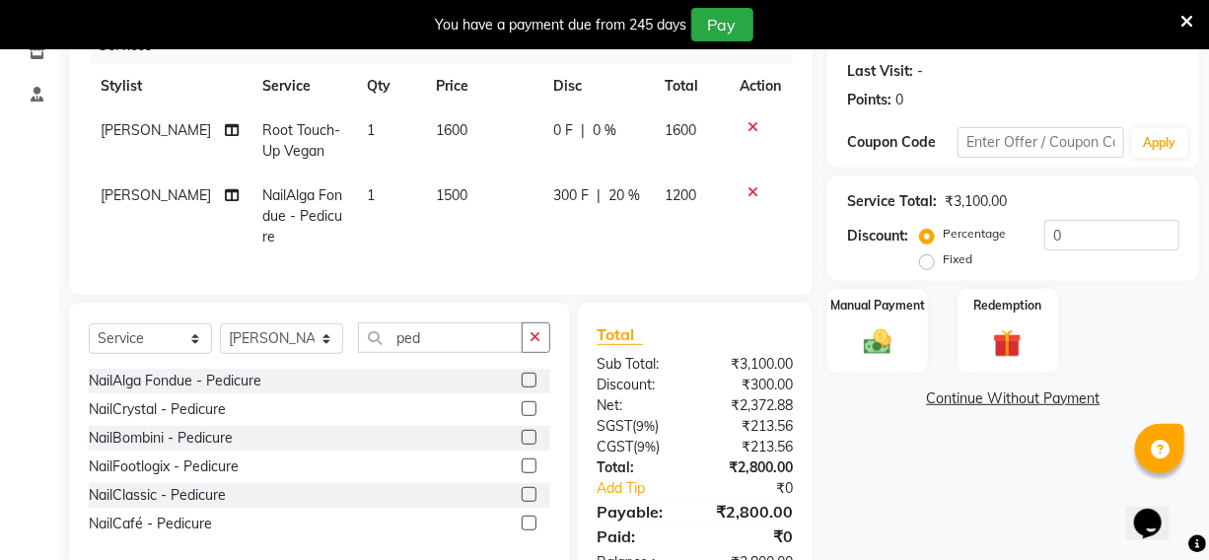
scroll to position [344, 0]
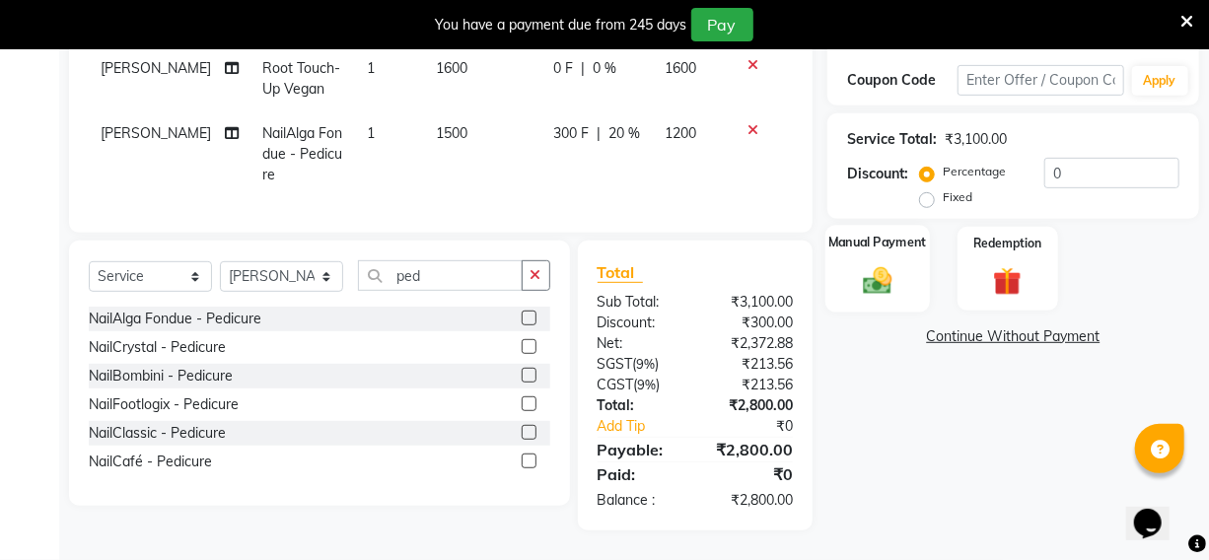
click at [912, 256] on div "Manual Payment" at bounding box center [878, 269] width 105 height 88
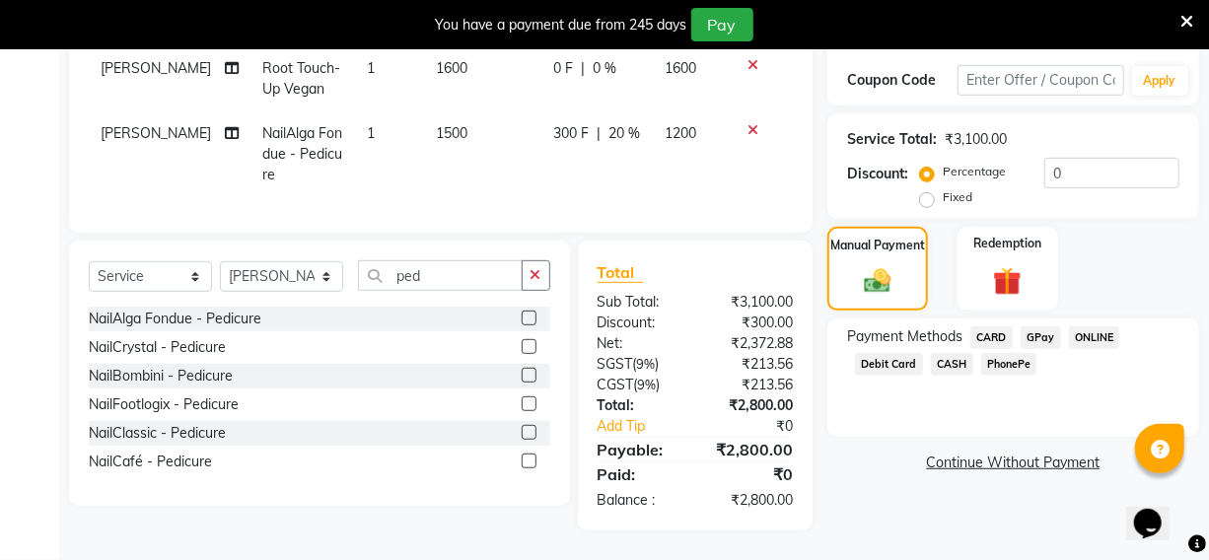
click at [981, 326] on span "CARD" at bounding box center [992, 337] width 42 height 23
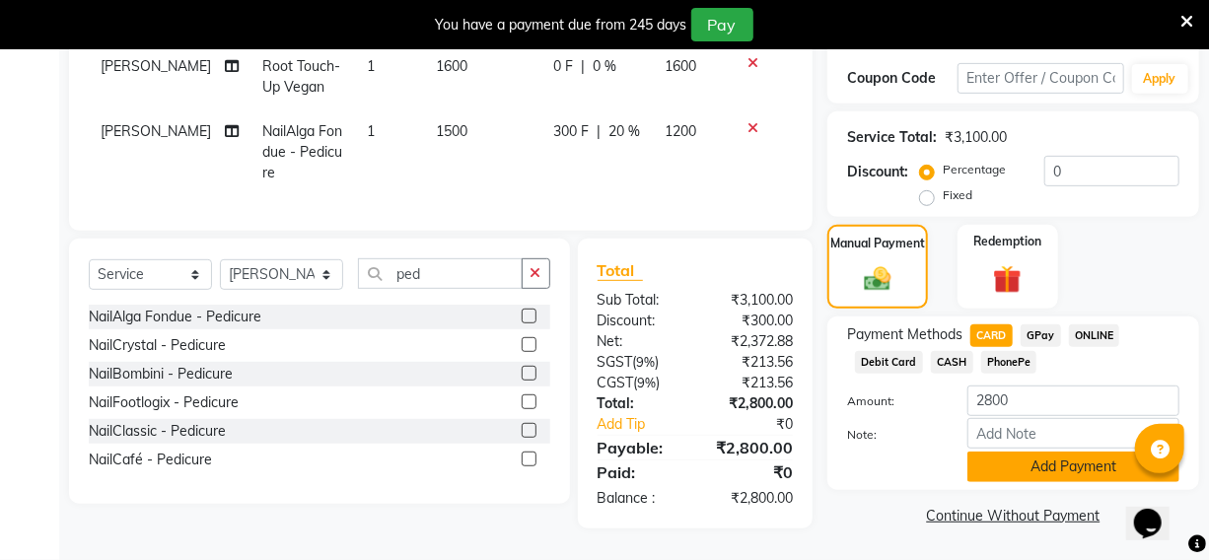
click at [996, 452] on button "Add Payment" at bounding box center [1074, 467] width 212 height 31
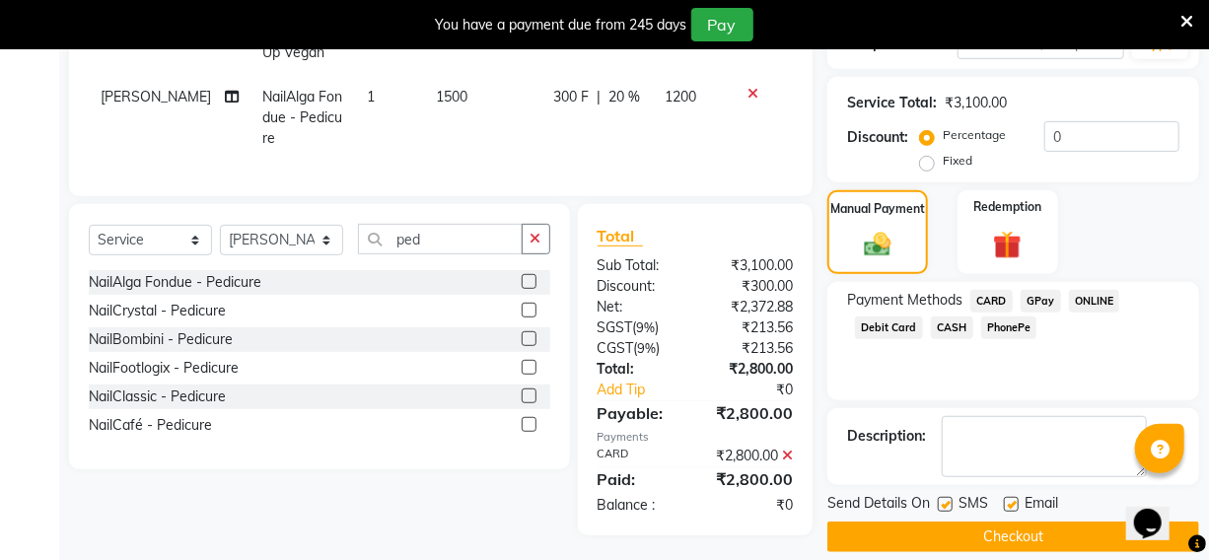
scroll to position [385, 0]
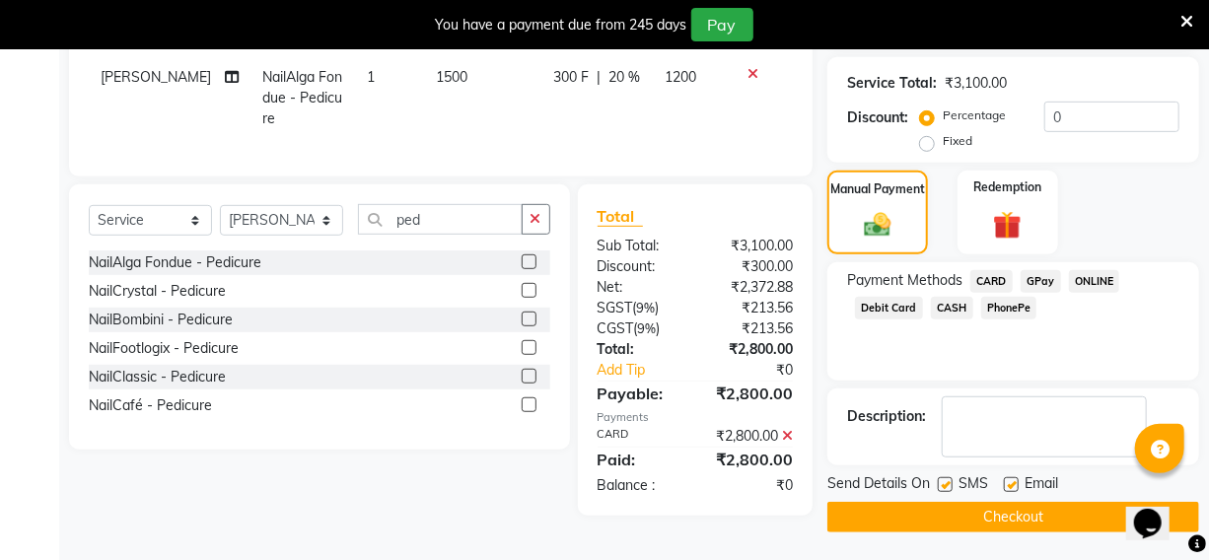
drag, startPoint x: 959, startPoint y: 503, endPoint x: 948, endPoint y: 492, distance: 15.3
click at [951, 503] on button "Checkout" at bounding box center [1013, 517] width 372 height 31
